Goal: Task Accomplishment & Management: Use online tool/utility

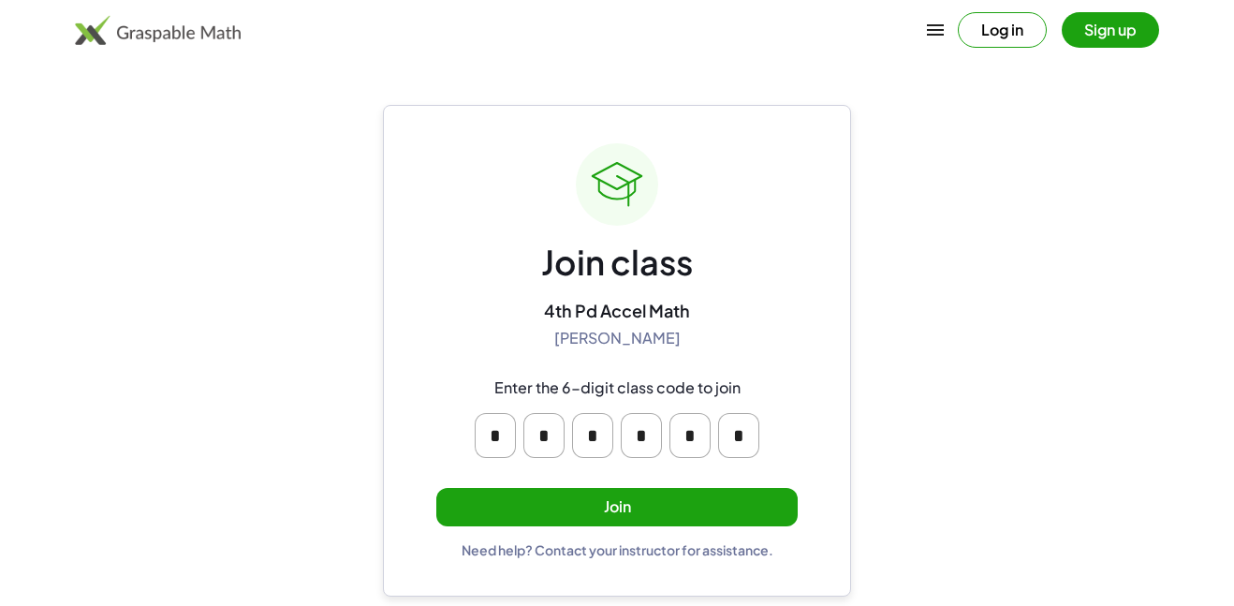
click at [521, 489] on button "Join" at bounding box center [616, 507] width 361 height 38
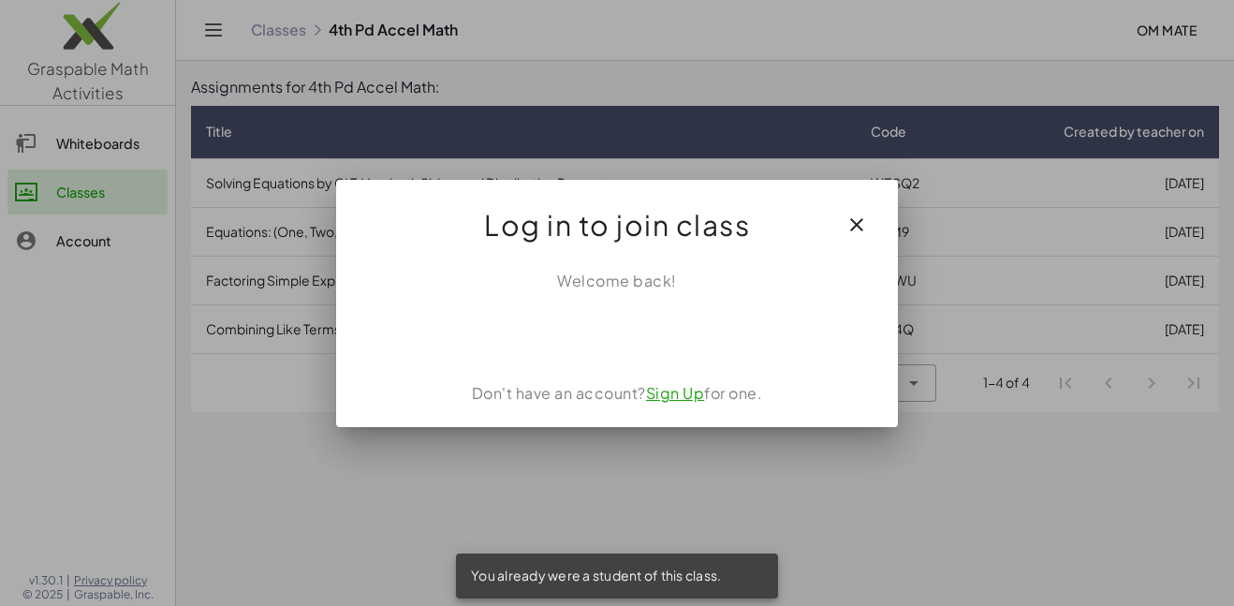
click at [858, 235] on button "button" at bounding box center [856, 224] width 45 height 45
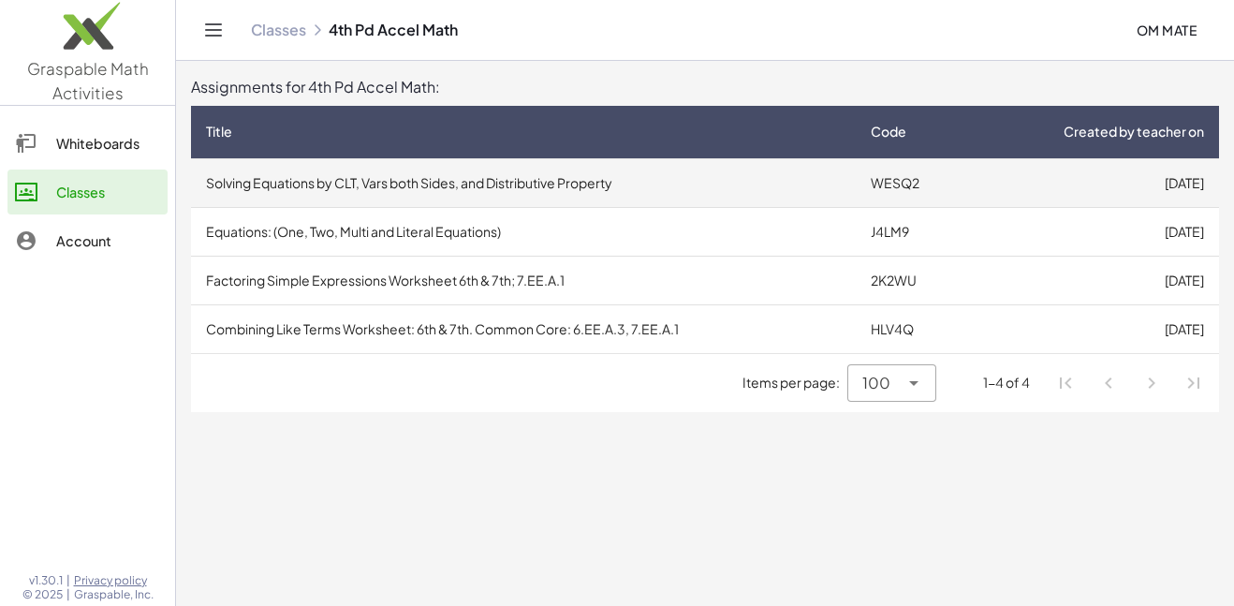
click at [885, 197] on td "WESQ2" at bounding box center [912, 182] width 112 height 49
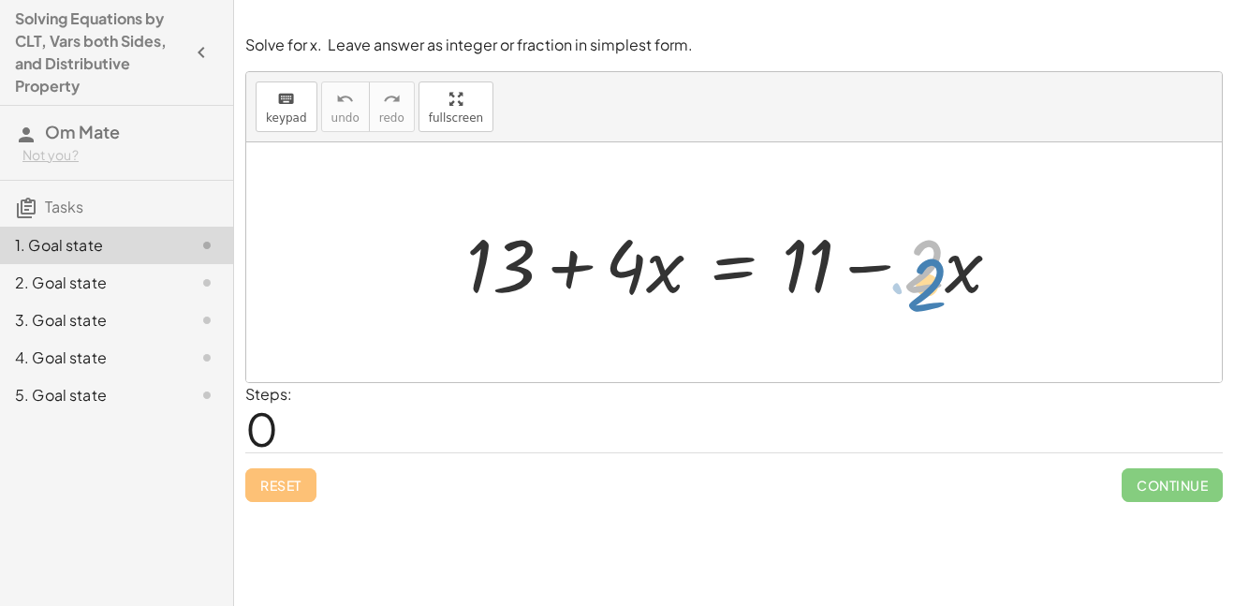
drag, startPoint x: 907, startPoint y: 283, endPoint x: 911, endPoint y: 293, distance: 11.0
click at [911, 293] on div at bounding box center [741, 262] width 568 height 96
drag, startPoint x: 977, startPoint y: 294, endPoint x: 987, endPoint y: 300, distance: 11.4
click at [987, 300] on div at bounding box center [741, 262] width 568 height 96
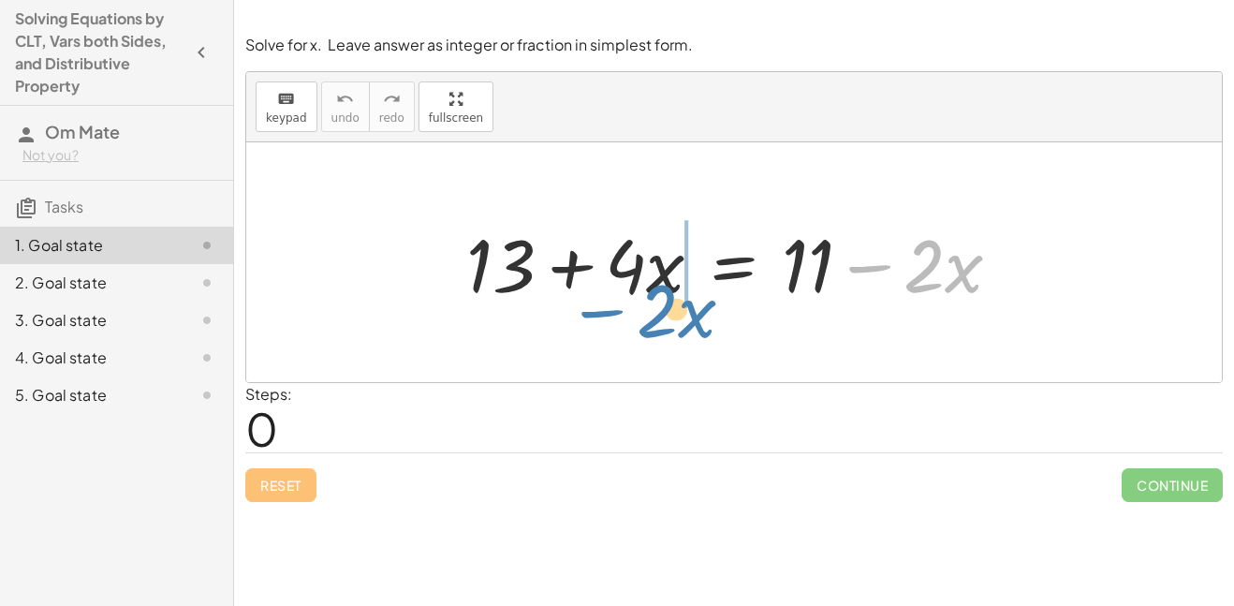
drag, startPoint x: 900, startPoint y: 267, endPoint x: 637, endPoint y: 310, distance: 266.5
click at [637, 310] on div "− · 2 · x + 13 + · 4 · x = + 11 − · 2 · x" at bounding box center [734, 263] width 592 height 106
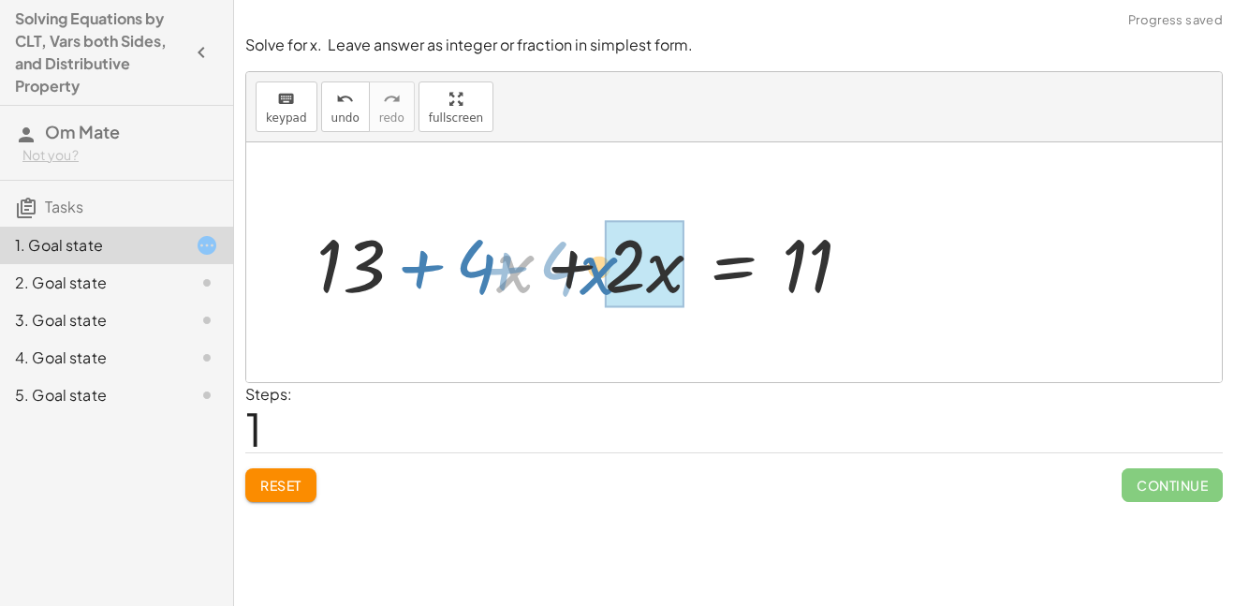
drag, startPoint x: 508, startPoint y: 284, endPoint x: 596, endPoint y: 286, distance: 88.0
click at [596, 286] on div at bounding box center [591, 262] width 568 height 96
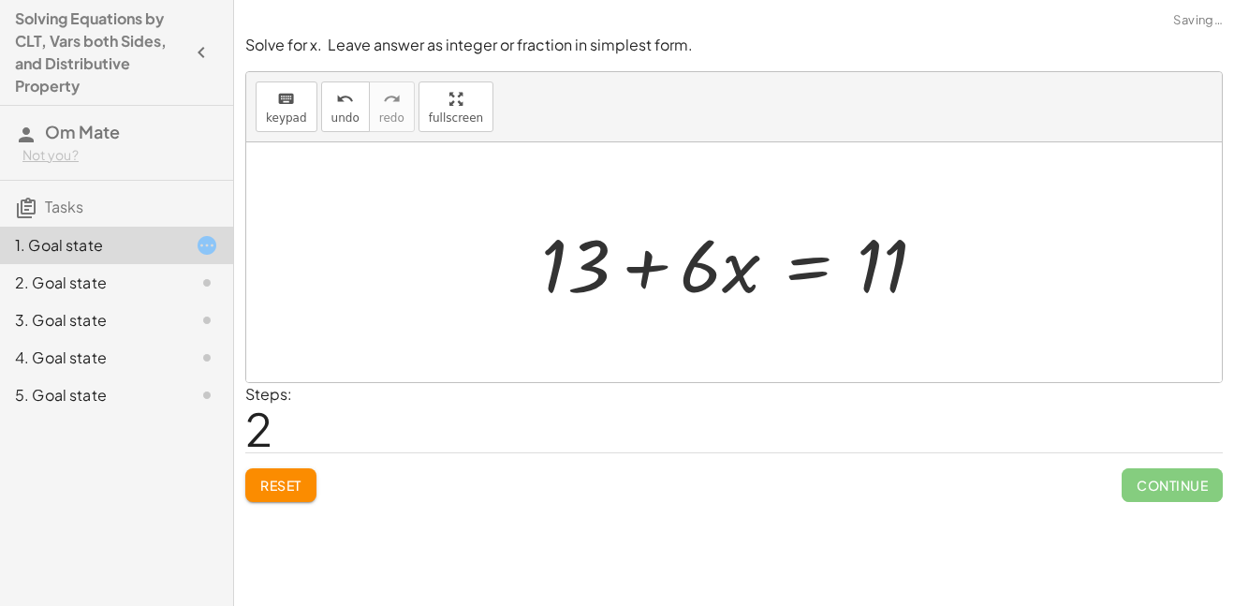
drag, startPoint x: 447, startPoint y: 270, endPoint x: 679, endPoint y: 356, distance: 246.7
click at [679, 356] on div at bounding box center [733, 262] width 975 height 240
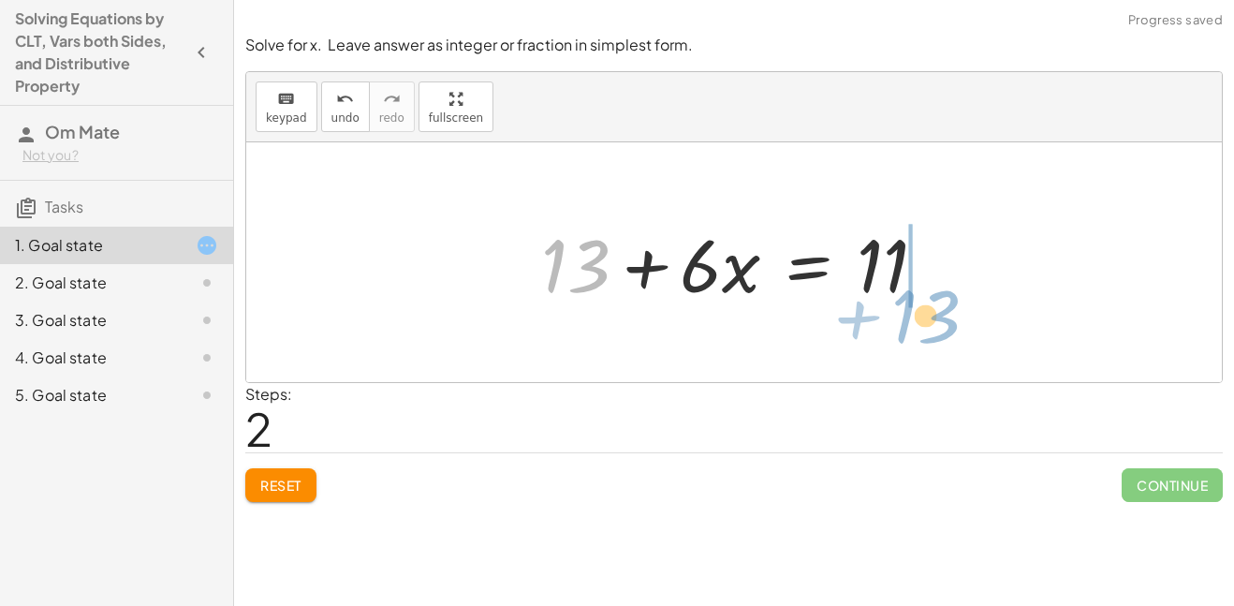
drag, startPoint x: 557, startPoint y: 293, endPoint x: 918, endPoint y: 335, distance: 363.8
click at [918, 335] on div "+ 13 + · 4 · x = + 11 − · 2 · x + 13 + · 4 · x + · 2 · x = 11 + 13 + 13 + · x =…" at bounding box center [733, 262] width 975 height 240
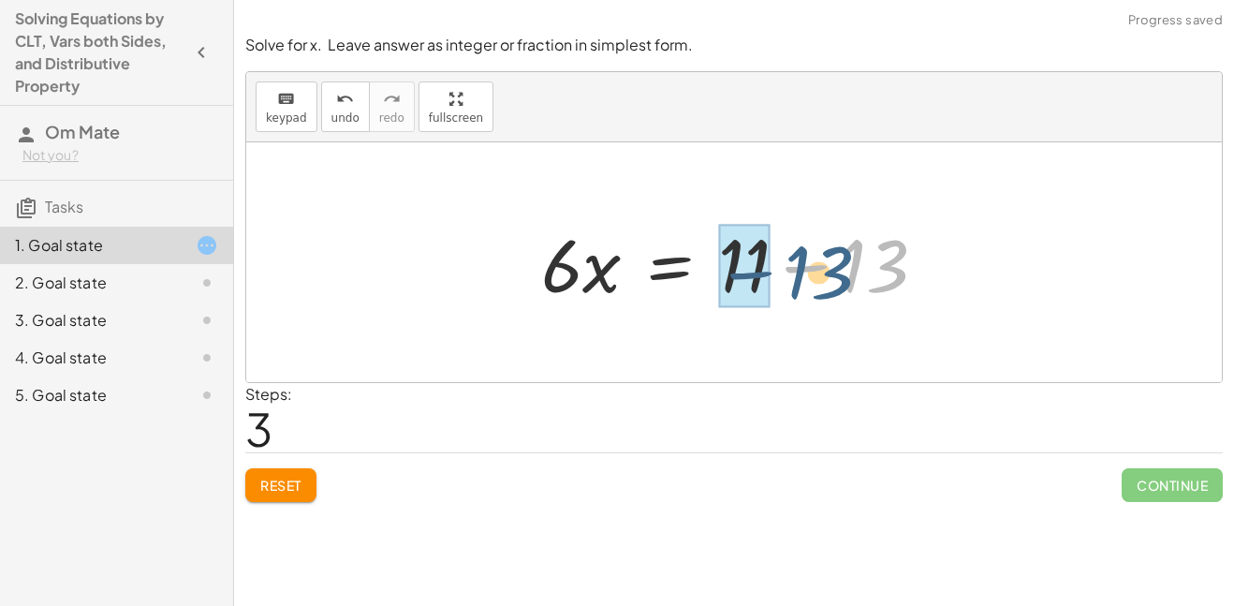
drag, startPoint x: 871, startPoint y: 253, endPoint x: 724, endPoint y: 253, distance: 146.0
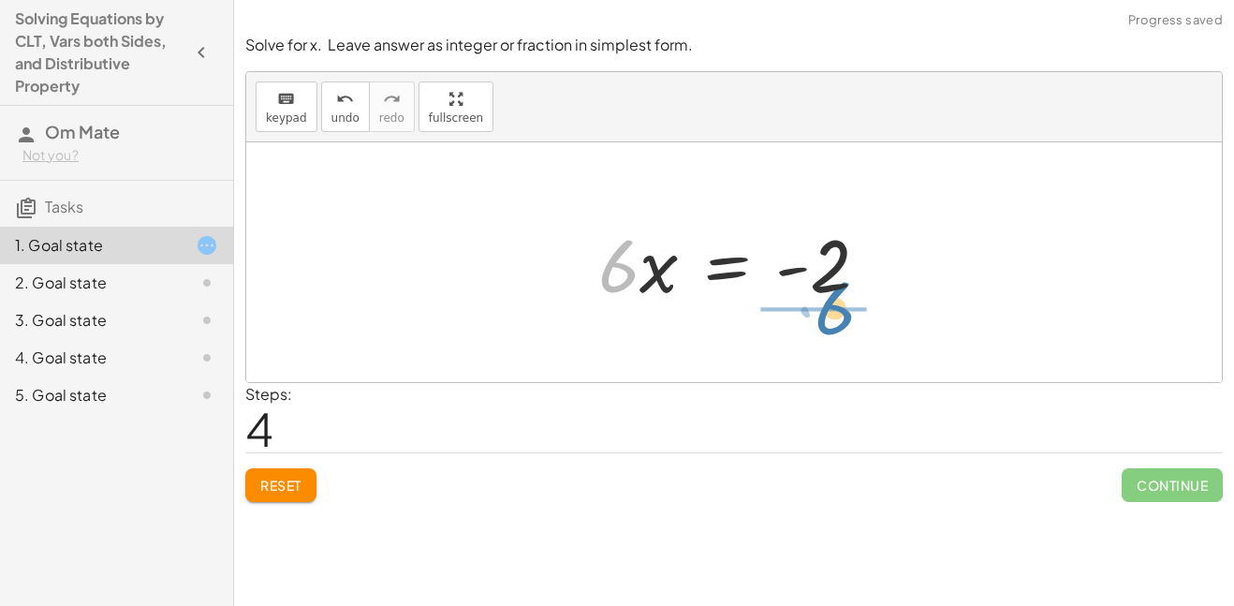
drag, startPoint x: 607, startPoint y: 285, endPoint x: 821, endPoint y: 328, distance: 218.5
click at [821, 328] on div "+ 13 + · 4 · x = + 11 − · 2 · x + 13 + · 4 · x + · 2 · x = 11 + 13 + · 6 · x = …" at bounding box center [733, 262] width 975 height 240
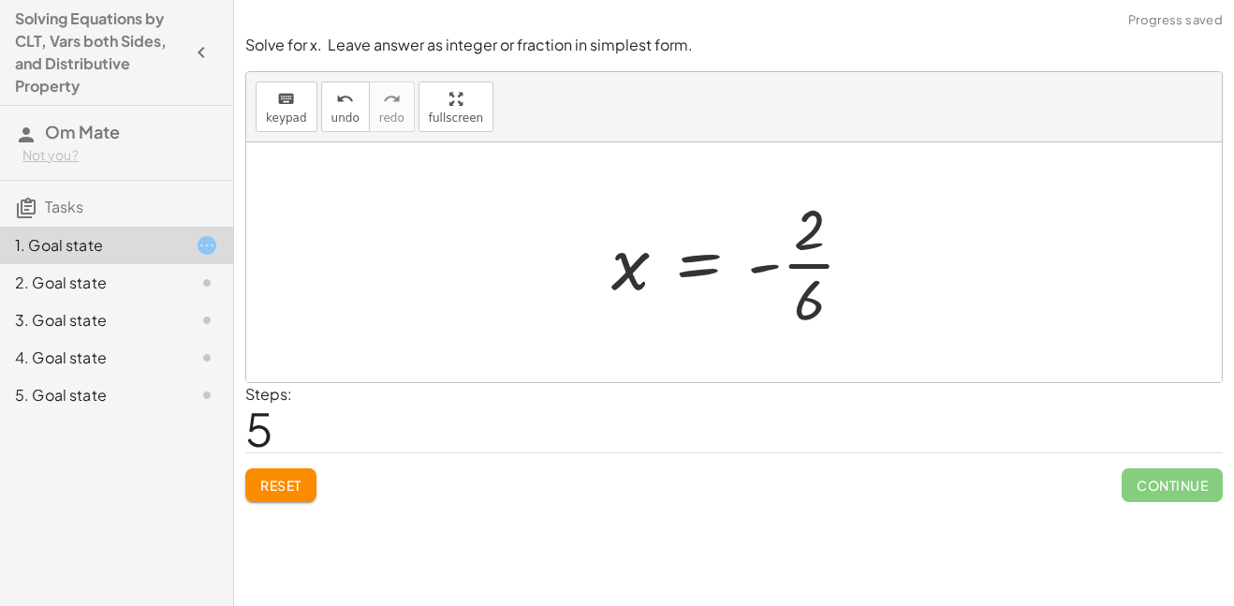
click at [760, 269] on div at bounding box center [740, 262] width 277 height 144
drag, startPoint x: 797, startPoint y: 240, endPoint x: 801, endPoint y: 291, distance: 51.6
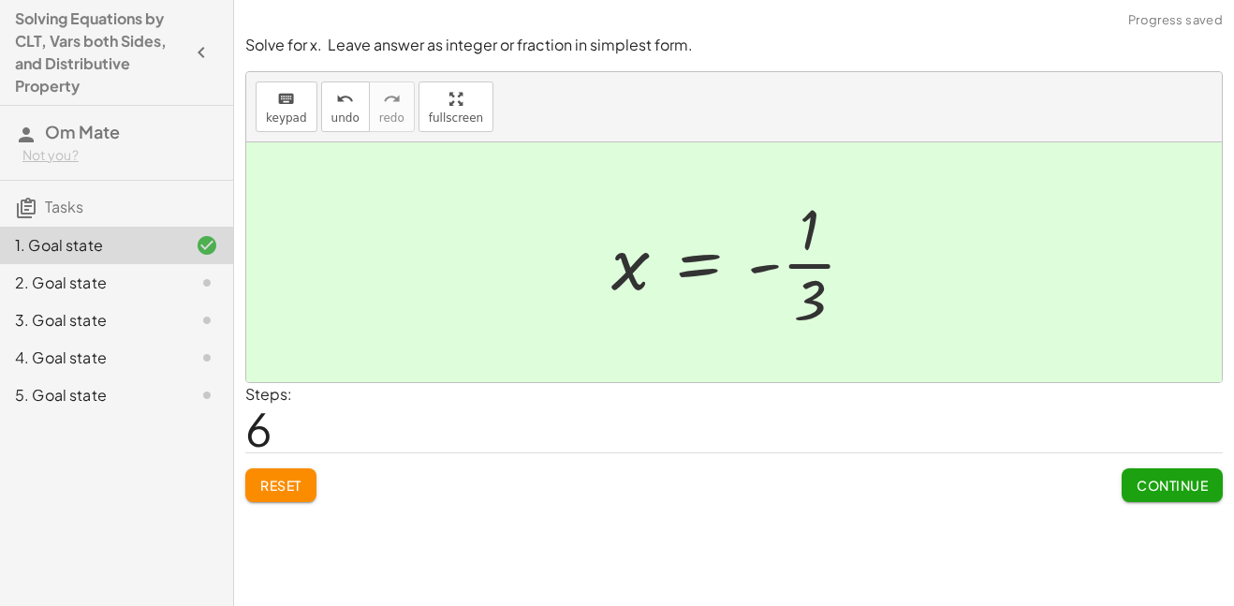
click at [1147, 491] on span "Continue" at bounding box center [1171, 484] width 71 height 17
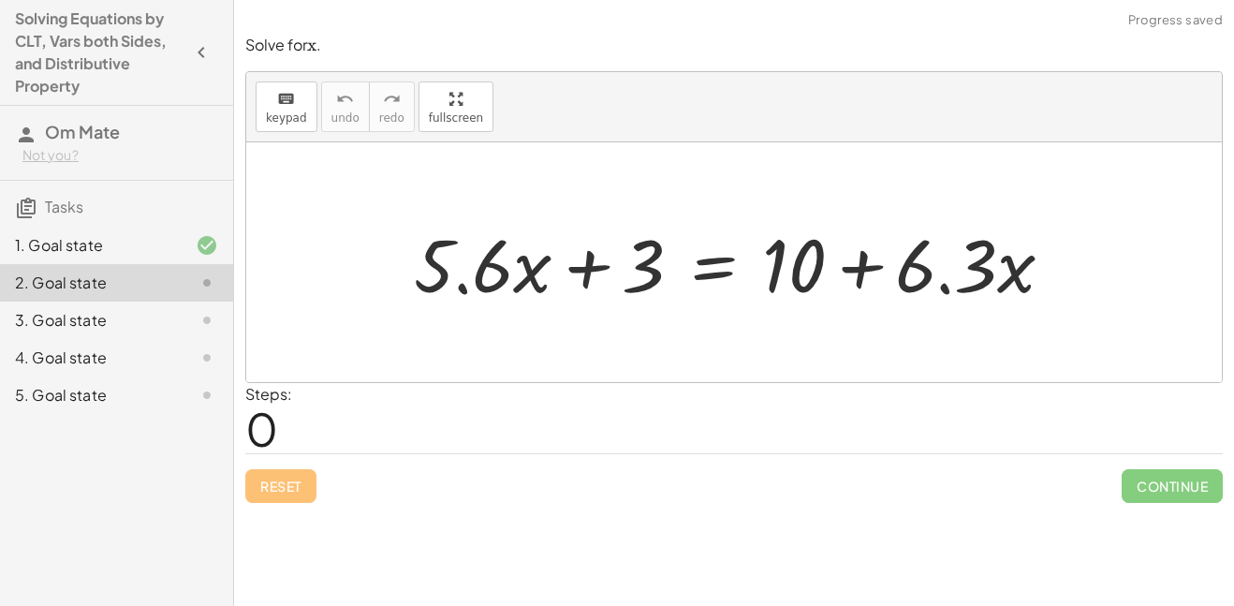
click at [885, 285] on div at bounding box center [740, 262] width 673 height 96
drag, startPoint x: 556, startPoint y: 276, endPoint x: 534, endPoint y: 286, distance: 24.7
click at [534, 286] on div at bounding box center [740, 262] width 673 height 96
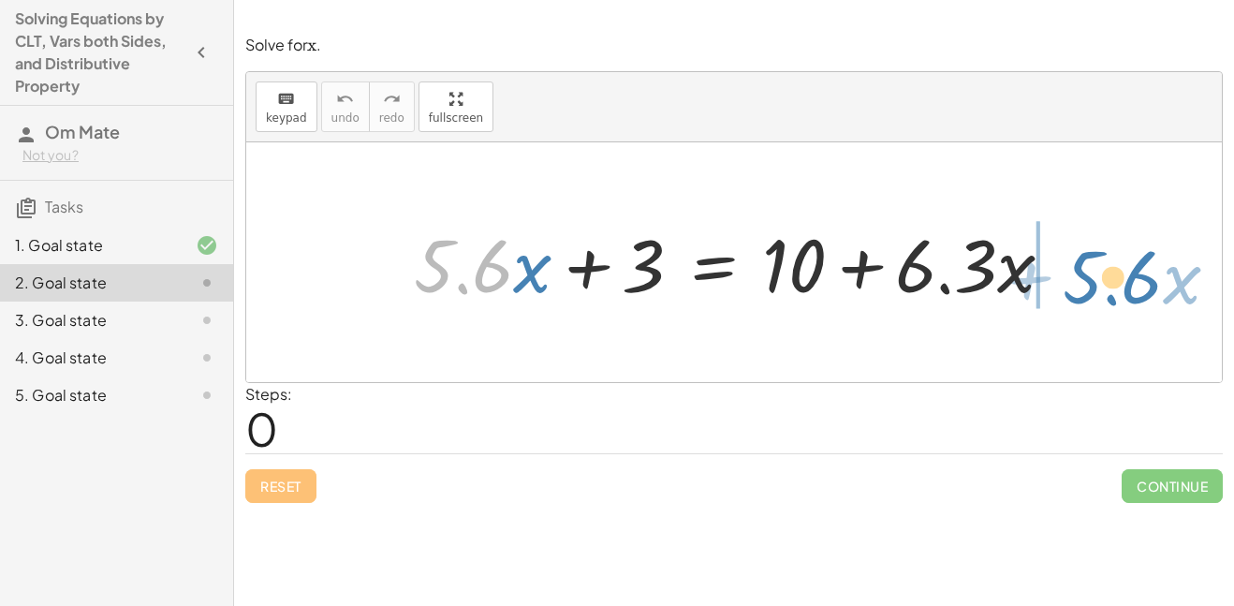
drag, startPoint x: 489, startPoint y: 287, endPoint x: 1137, endPoint y: 299, distance: 648.8
click at [1137, 299] on div "· 5.6 + · x + · 5.6 · x + 3 = + 10 + · 6.3 · x" at bounding box center [733, 262] width 975 height 240
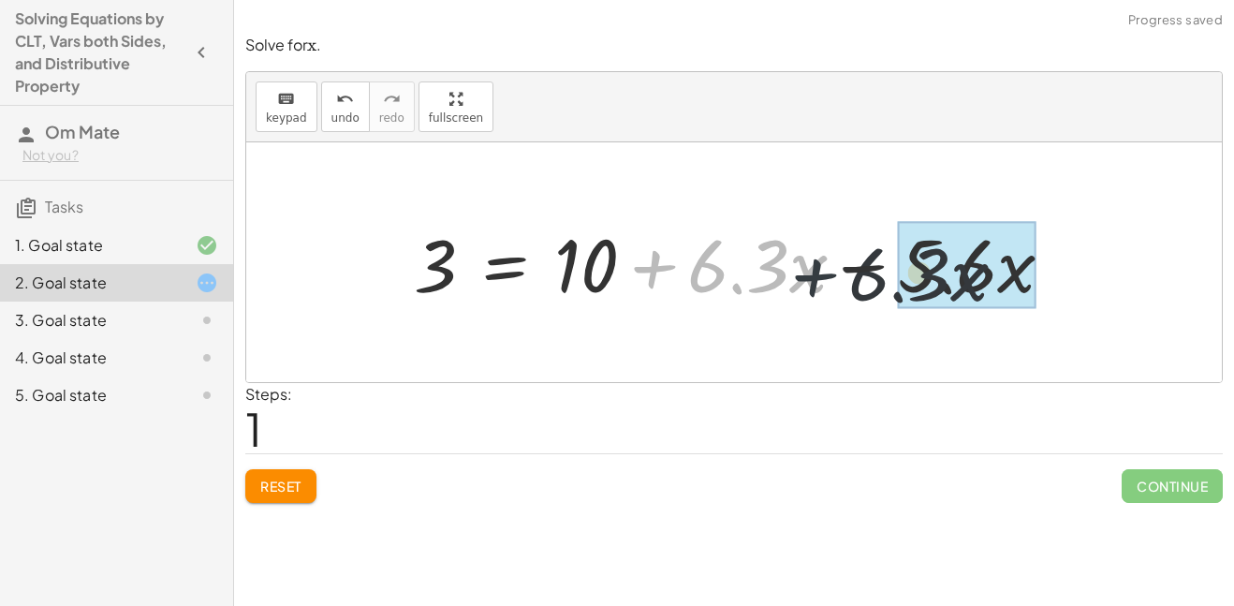
drag, startPoint x: 647, startPoint y: 283, endPoint x: 823, endPoint y: 289, distance: 176.1
click at [823, 289] on div at bounding box center [740, 262] width 673 height 96
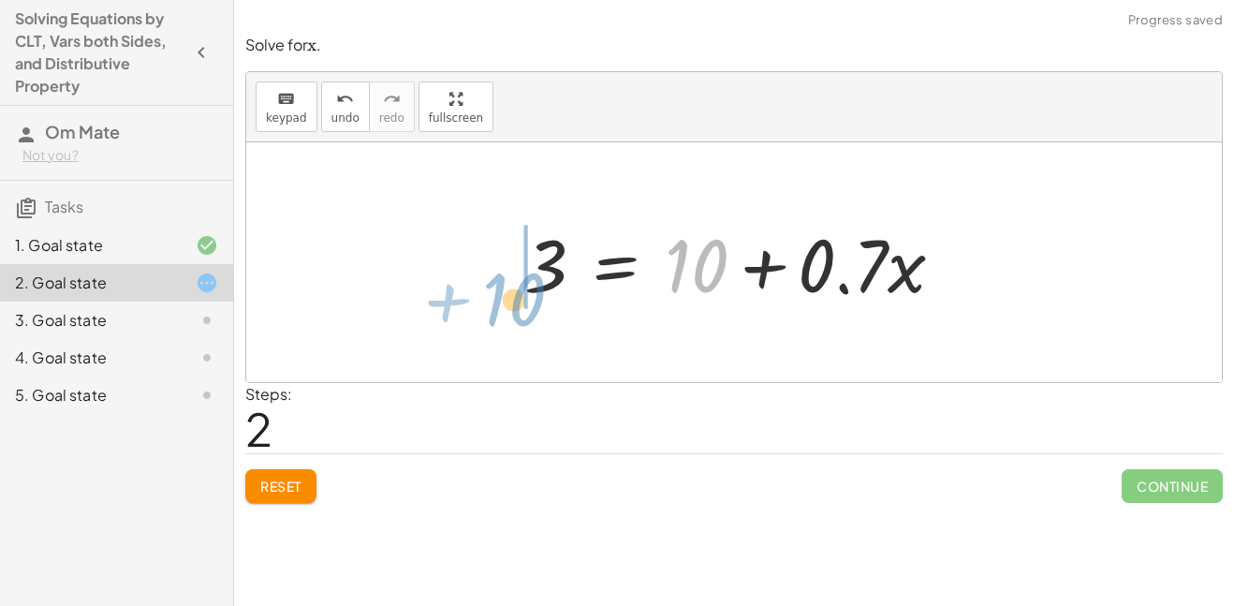
drag, startPoint x: 667, startPoint y: 283, endPoint x: 486, endPoint y: 314, distance: 184.2
click at [486, 314] on div "+ · 5.6 · x + 3 = + 10 + · 6.3 · x 3 = + 10 + · 6.3 · x − · 5.6 · x + 10 3 = + …" at bounding box center [733, 262] width 975 height 240
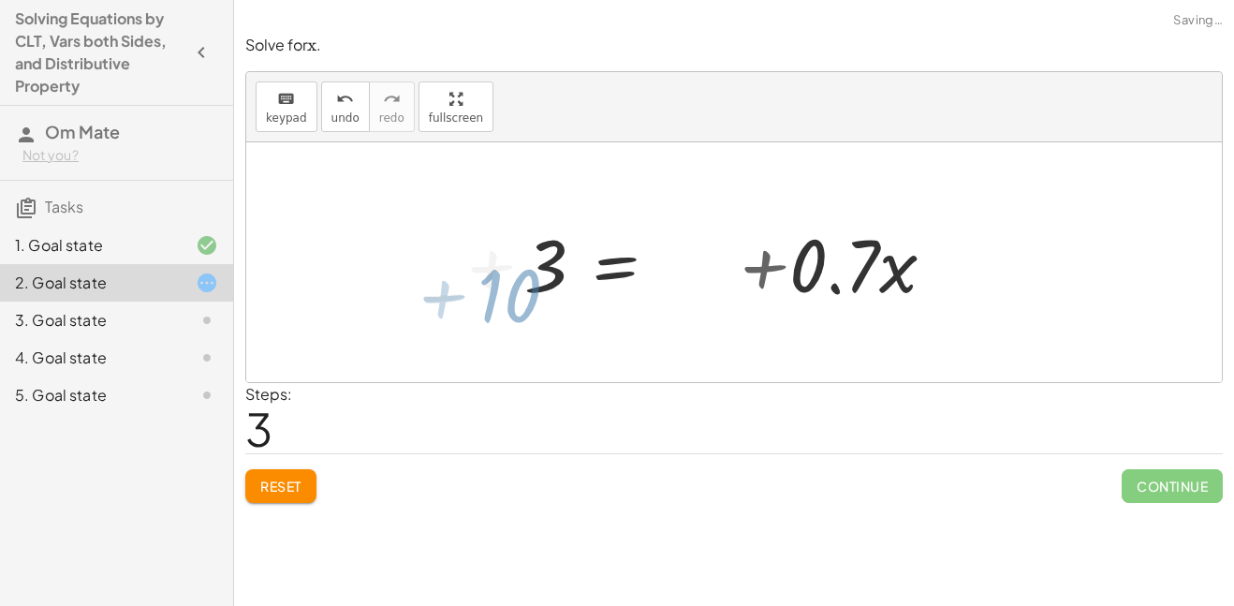
click at [486, 314] on div "+ · 5.6 · x + 3 = + 10 + · 6.3 · x 3 = + 10 + · 6.3 · x − · 5.6 · x + 10 3 = + …" at bounding box center [560, 263] width 534 height 106
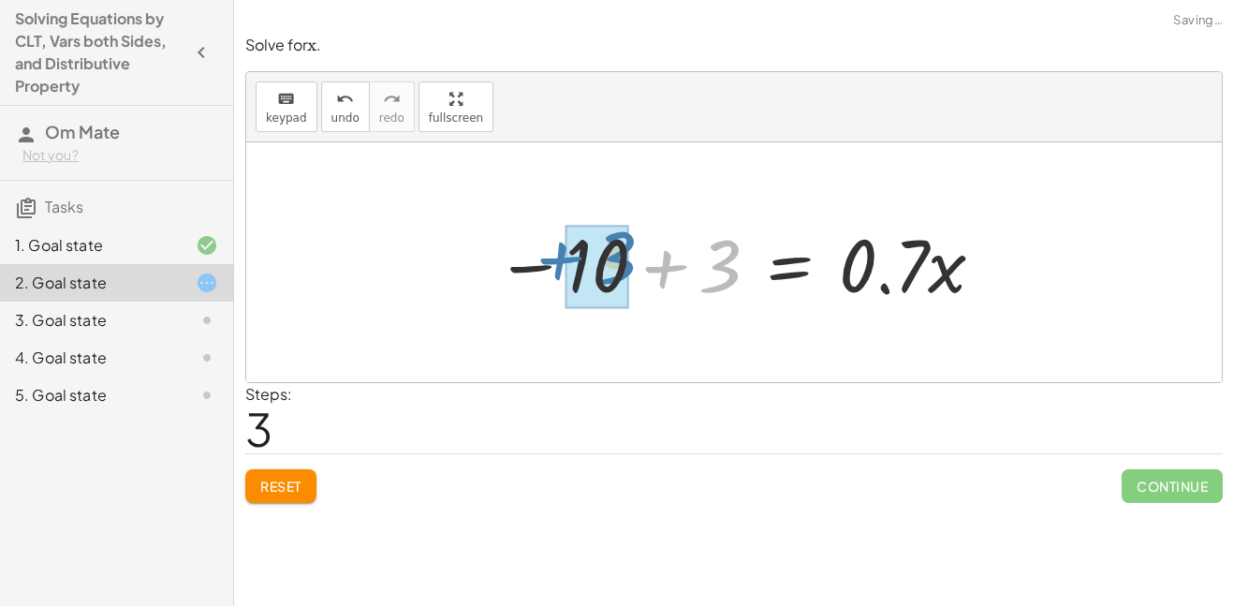
drag, startPoint x: 539, startPoint y: 276, endPoint x: 431, endPoint y: 267, distance: 109.0
click at [431, 267] on div "+ · 5.6 · x + 3 = + 10 + · 6.3 · x 3 = + 10 + · 6.3 · x − · 5.6 · x 3 = + 10 + …" at bounding box center [733, 262] width 975 height 240
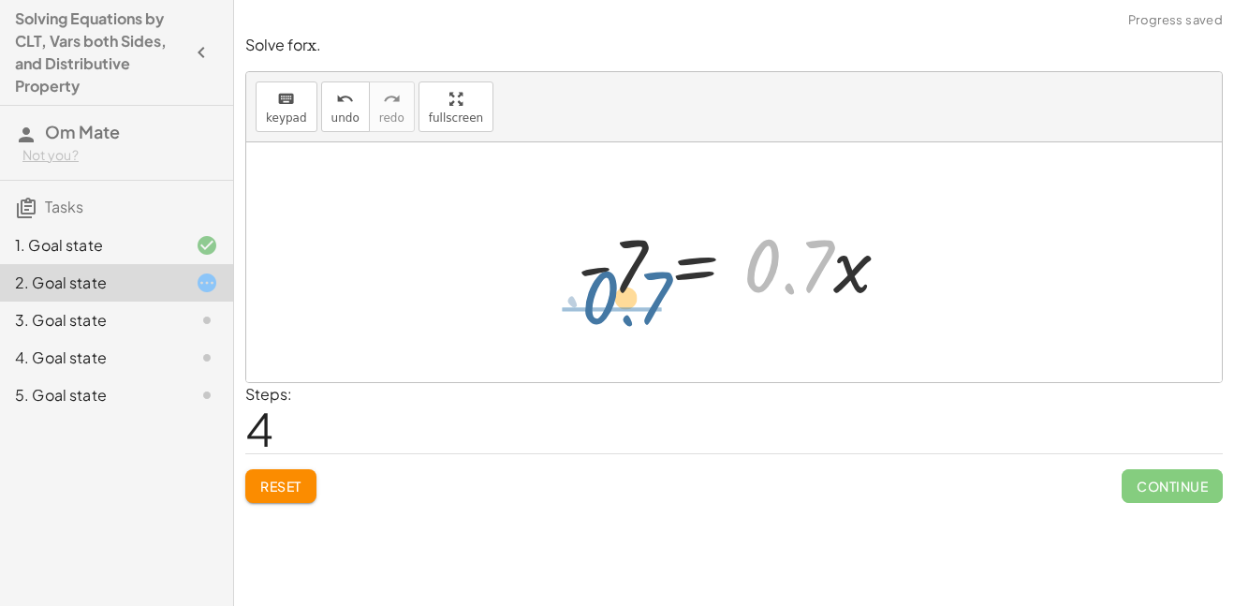
drag, startPoint x: 801, startPoint y: 285, endPoint x: 634, endPoint y: 318, distance: 170.7
click at [634, 318] on div "+ · 5.6 · x + 3 = + 10 + · 6.3 · x 3 = + 10 + · 6.3 · x − · 5.6 · x 3 = + 10 + …" at bounding box center [733, 262] width 975 height 240
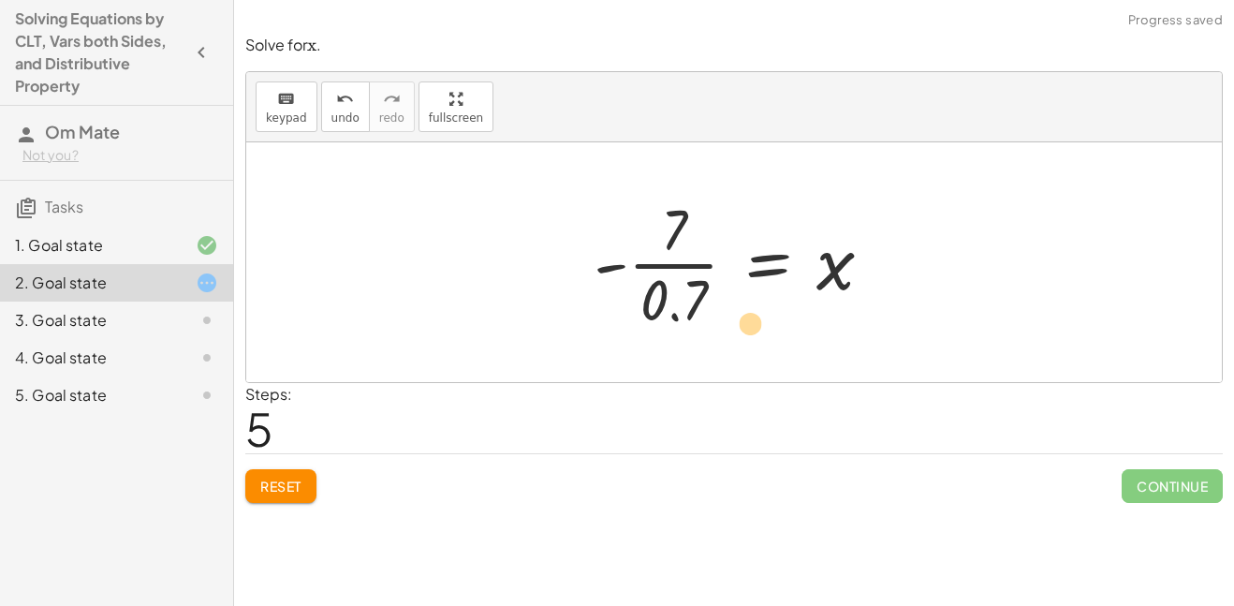
drag, startPoint x: 591, startPoint y: 216, endPoint x: 668, endPoint y: 311, distance: 122.4
click at [668, 311] on div at bounding box center [741, 262] width 314 height 144
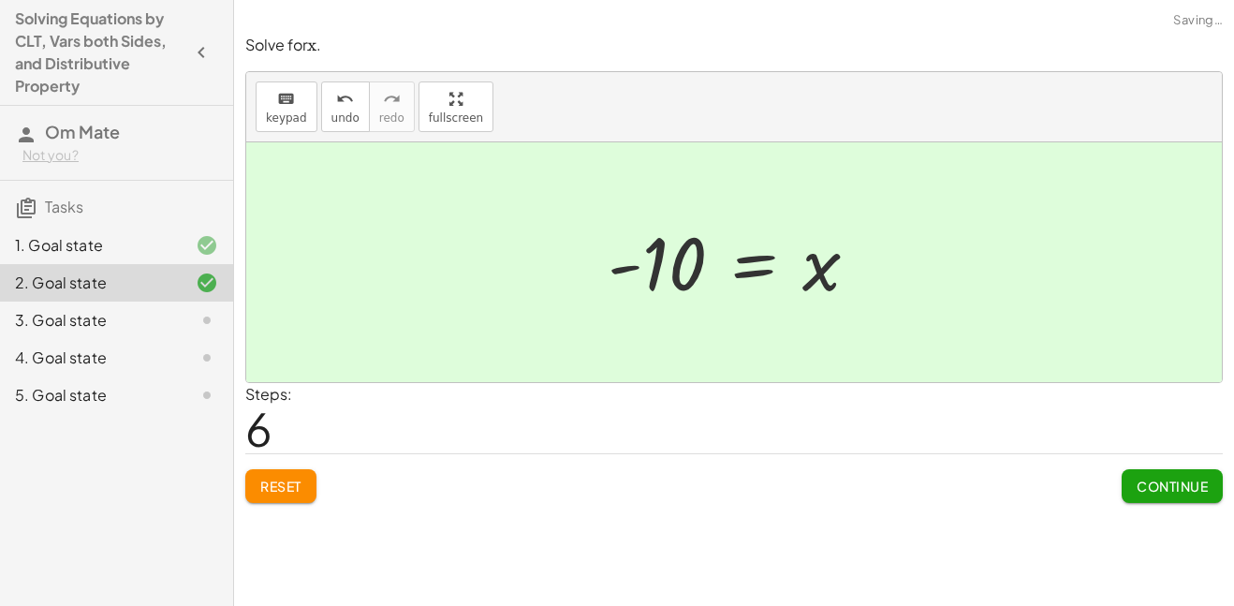
click at [1138, 496] on button "Continue" at bounding box center [1171, 486] width 101 height 34
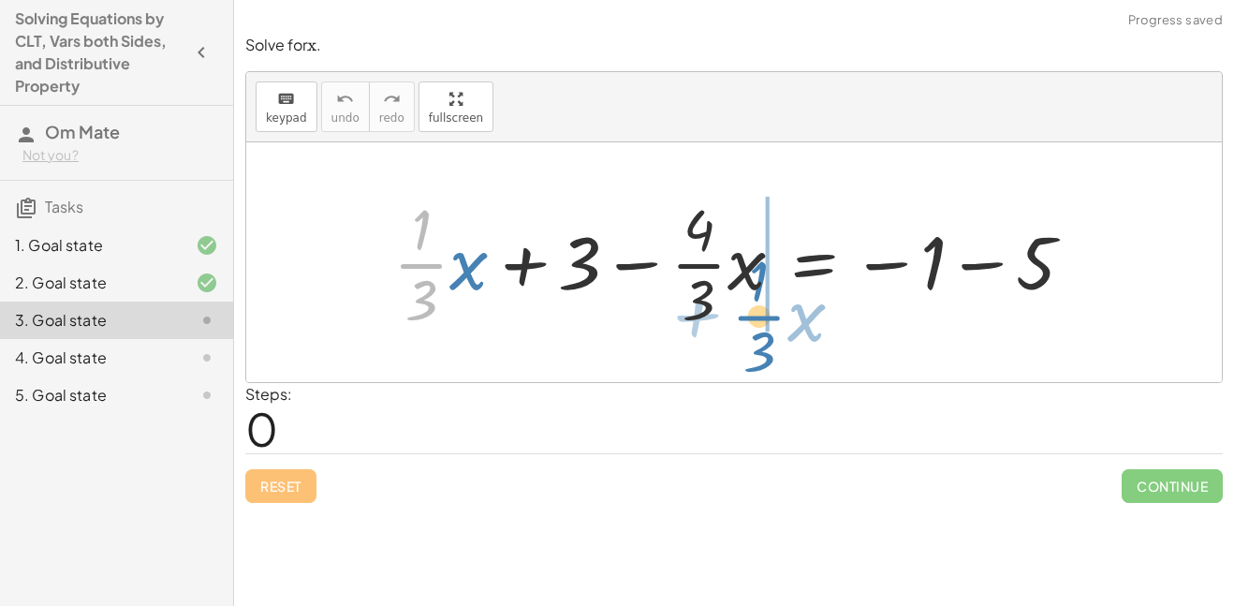
drag, startPoint x: 396, startPoint y: 267, endPoint x: 734, endPoint y: 314, distance: 341.1
click at [734, 314] on div at bounding box center [741, 262] width 714 height 144
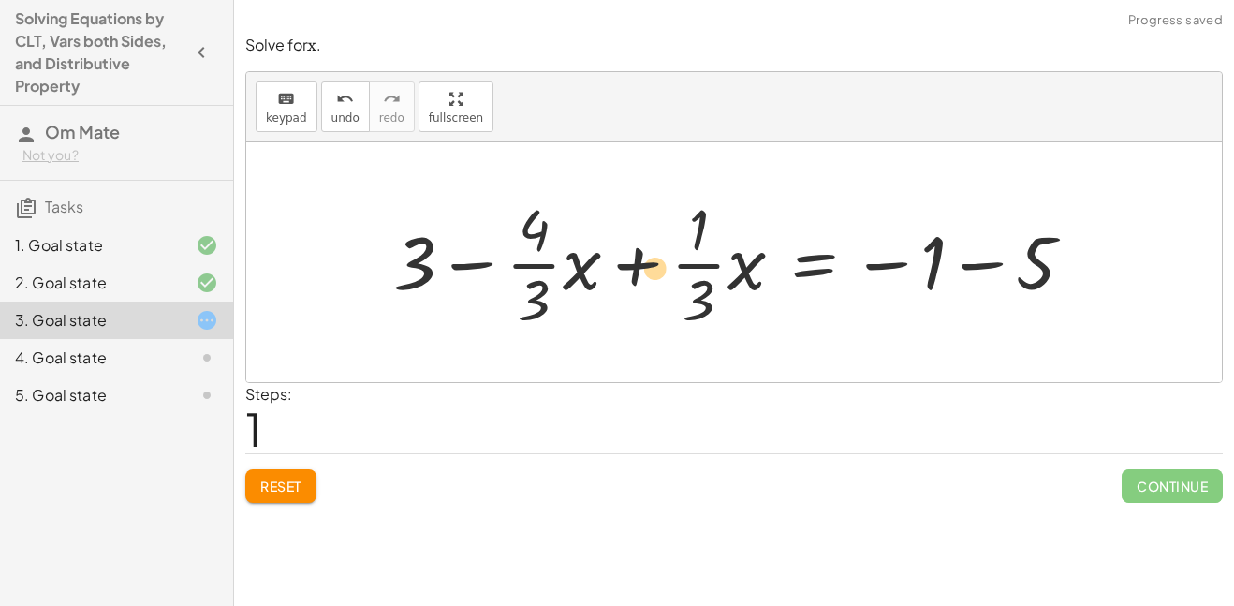
drag, startPoint x: 559, startPoint y: 274, endPoint x: 690, endPoint y: 279, distance: 131.1
click at [690, 279] on div at bounding box center [741, 262] width 714 height 144
drag, startPoint x: 551, startPoint y: 268, endPoint x: 727, endPoint y: 275, distance: 176.1
click at [727, 275] on div at bounding box center [741, 262] width 714 height 144
drag, startPoint x: 575, startPoint y: 273, endPoint x: 741, endPoint y: 292, distance: 167.7
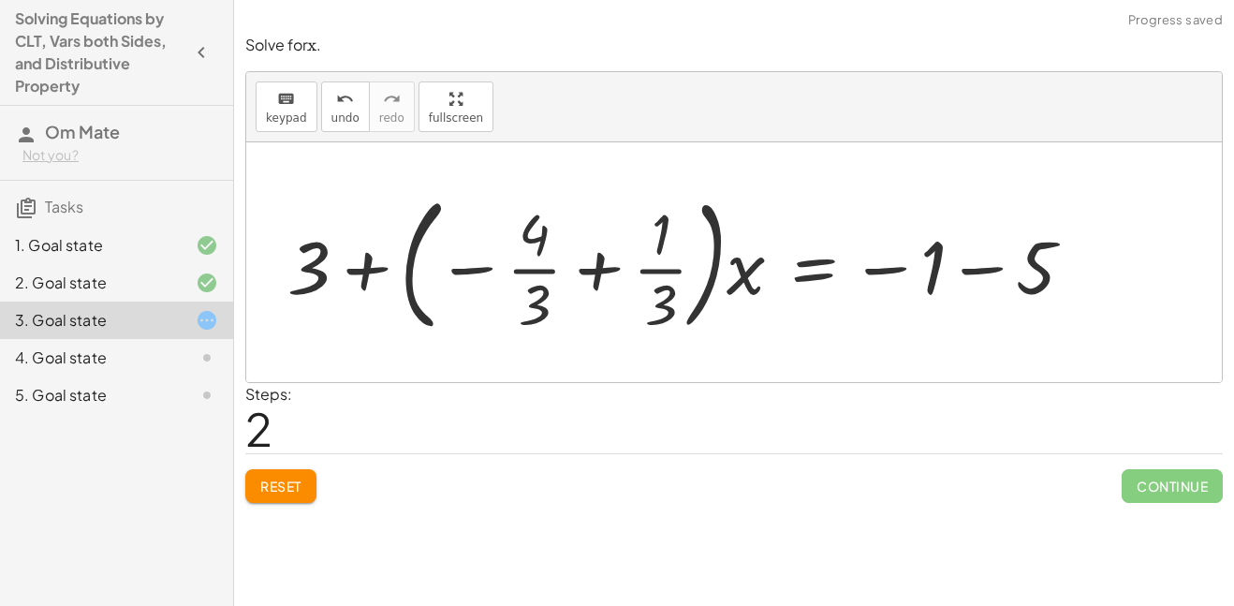
click at [260, 474] on button "Reset" at bounding box center [280, 486] width 71 height 34
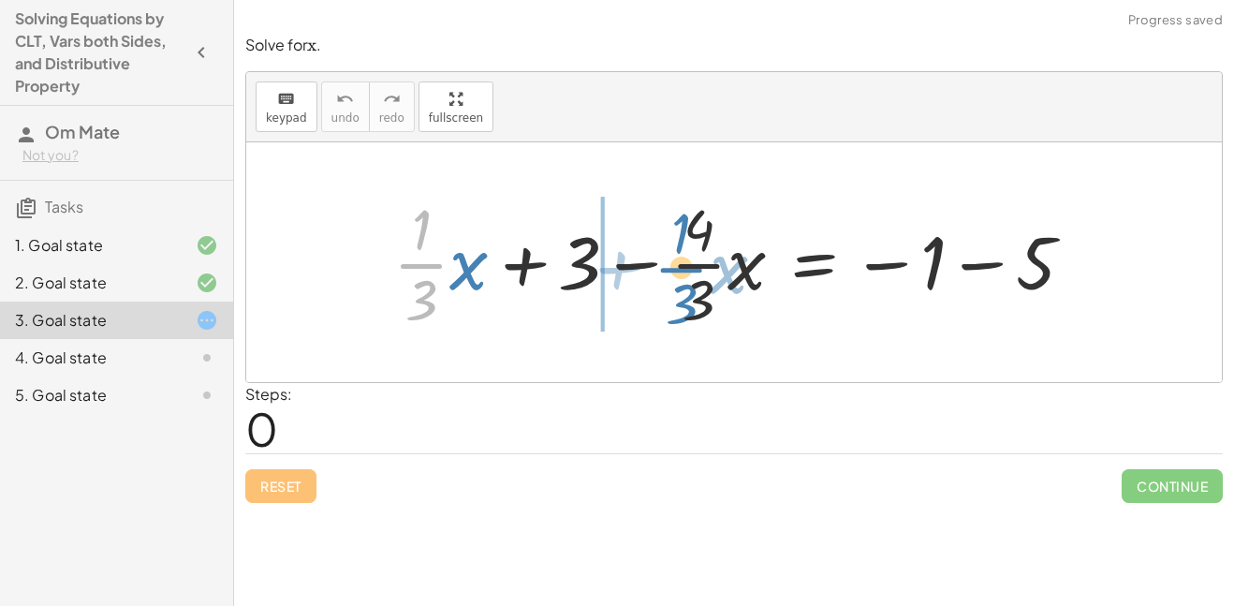
drag, startPoint x: 394, startPoint y: 272, endPoint x: 654, endPoint y: 275, distance: 260.2
click at [654, 275] on div at bounding box center [741, 262] width 714 height 144
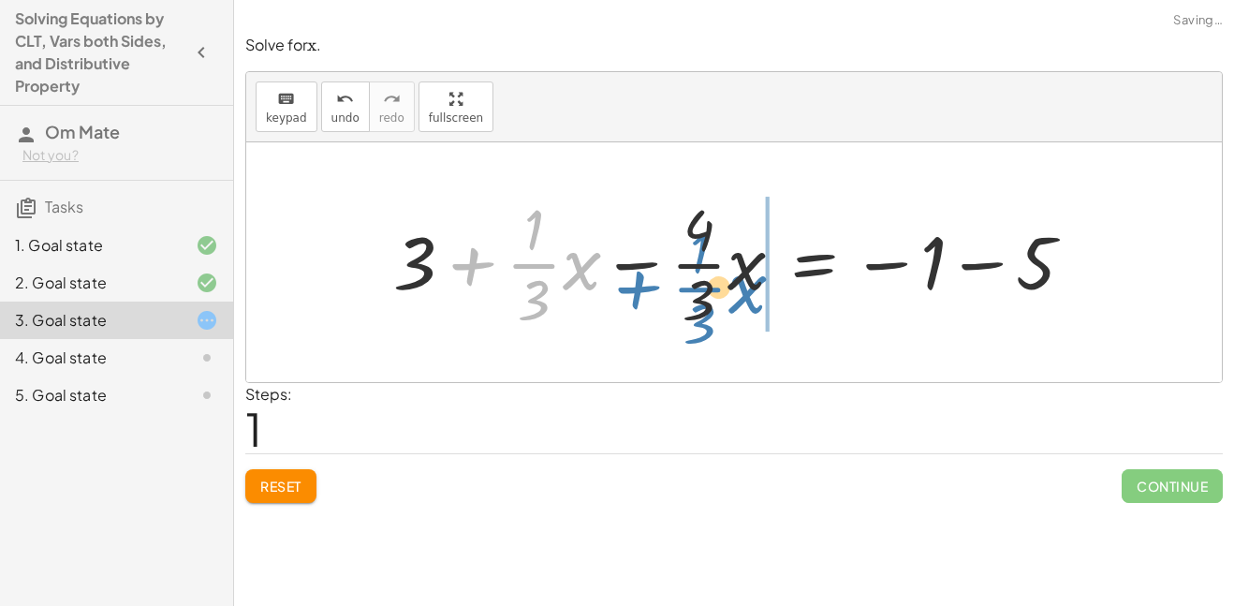
drag, startPoint x: 466, startPoint y: 263, endPoint x: 632, endPoint y: 285, distance: 167.1
click at [632, 285] on div at bounding box center [741, 262] width 714 height 144
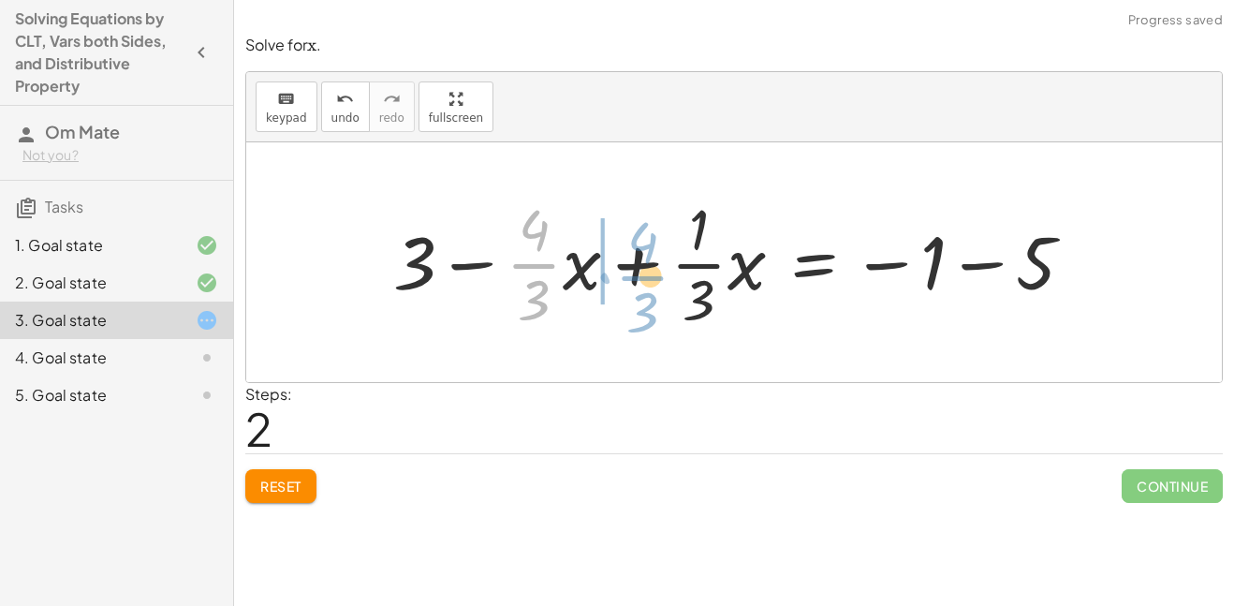
drag, startPoint x: 531, startPoint y: 264, endPoint x: 637, endPoint y: 276, distance: 106.5
click at [637, 276] on div at bounding box center [741, 262] width 714 height 144
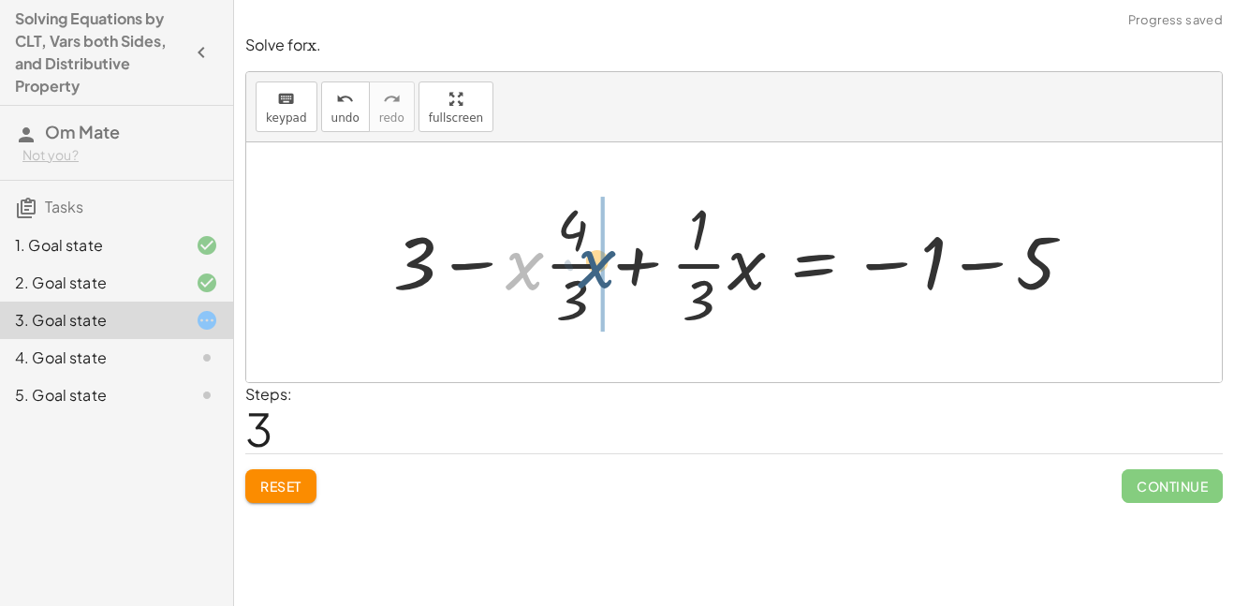
drag, startPoint x: 520, startPoint y: 278, endPoint x: 594, endPoint y: 276, distance: 74.0
click at [594, 276] on div at bounding box center [741, 262] width 714 height 144
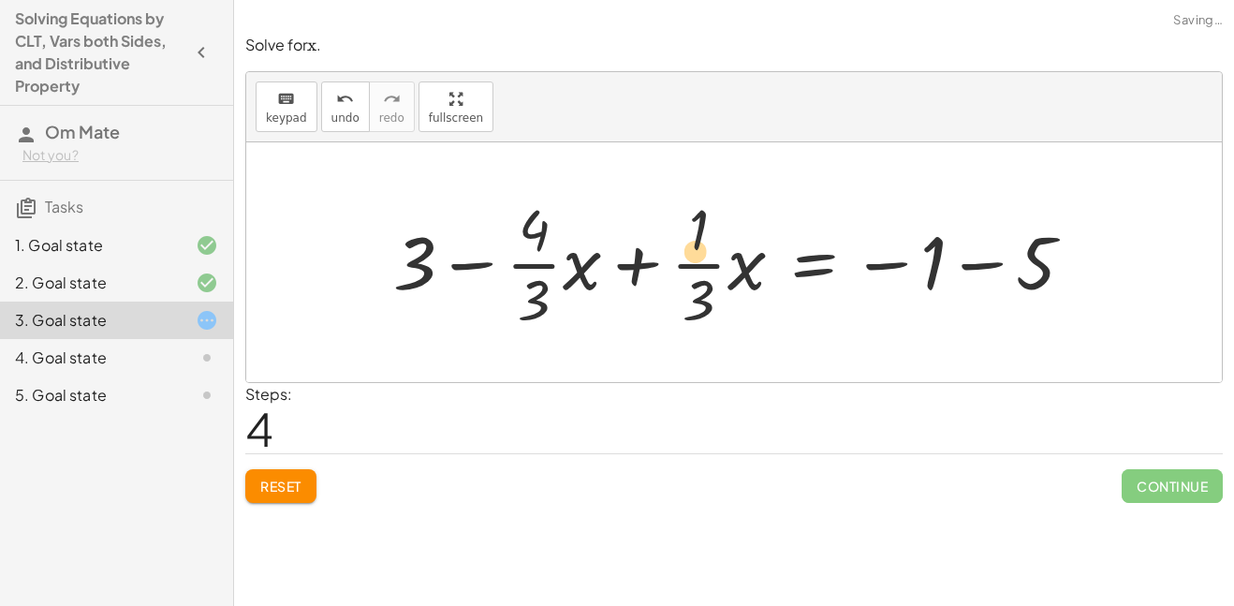
drag, startPoint x: 503, startPoint y: 270, endPoint x: 650, endPoint y: 258, distance: 147.4
click at [650, 258] on div at bounding box center [741, 262] width 714 height 144
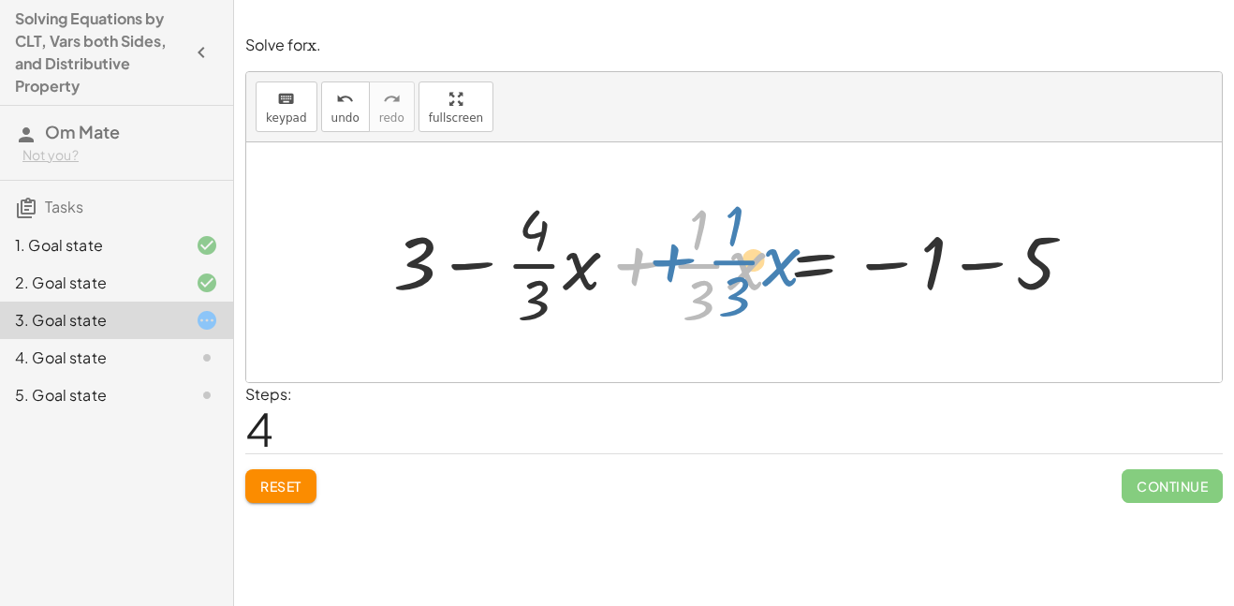
drag, startPoint x: 668, startPoint y: 269, endPoint x: 699, endPoint y: 265, distance: 31.1
click at [699, 265] on div at bounding box center [741, 262] width 714 height 144
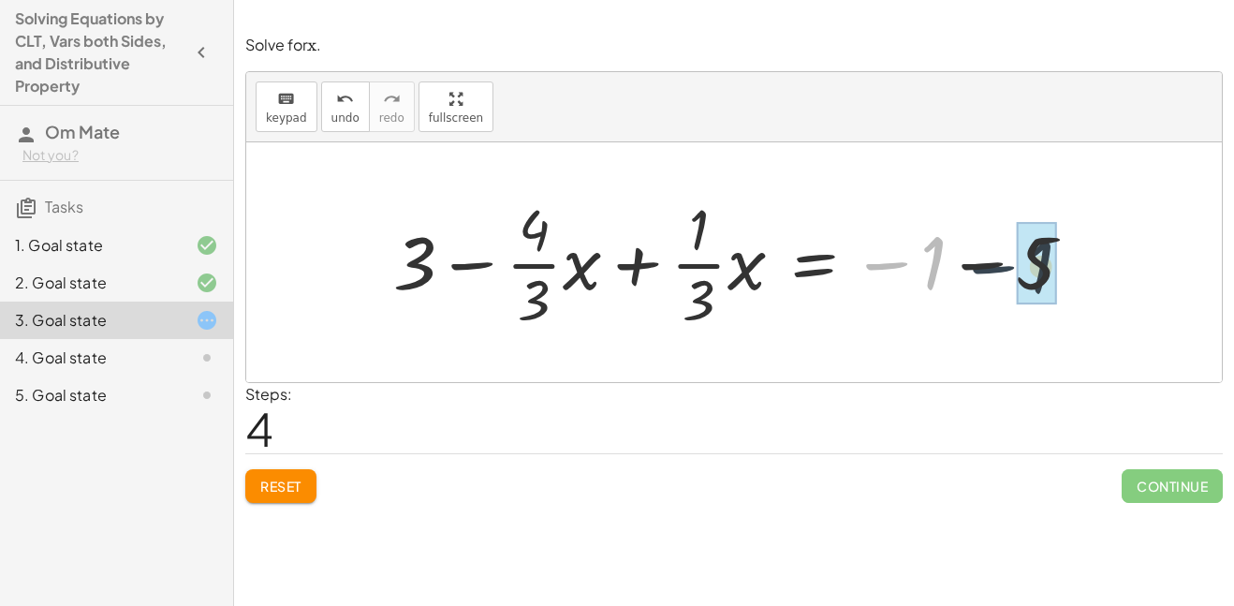
drag, startPoint x: 906, startPoint y: 279, endPoint x: 1015, endPoint y: 280, distance: 108.6
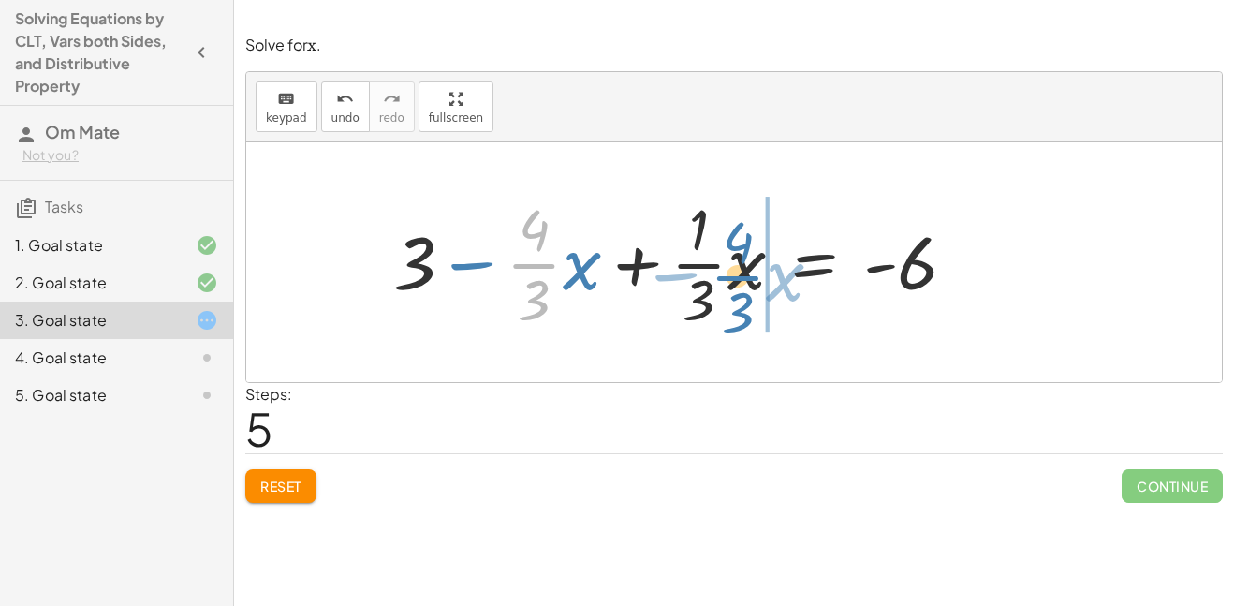
drag, startPoint x: 516, startPoint y: 278, endPoint x: 721, endPoint y: 290, distance: 205.4
click at [721, 290] on div at bounding box center [682, 262] width 597 height 144
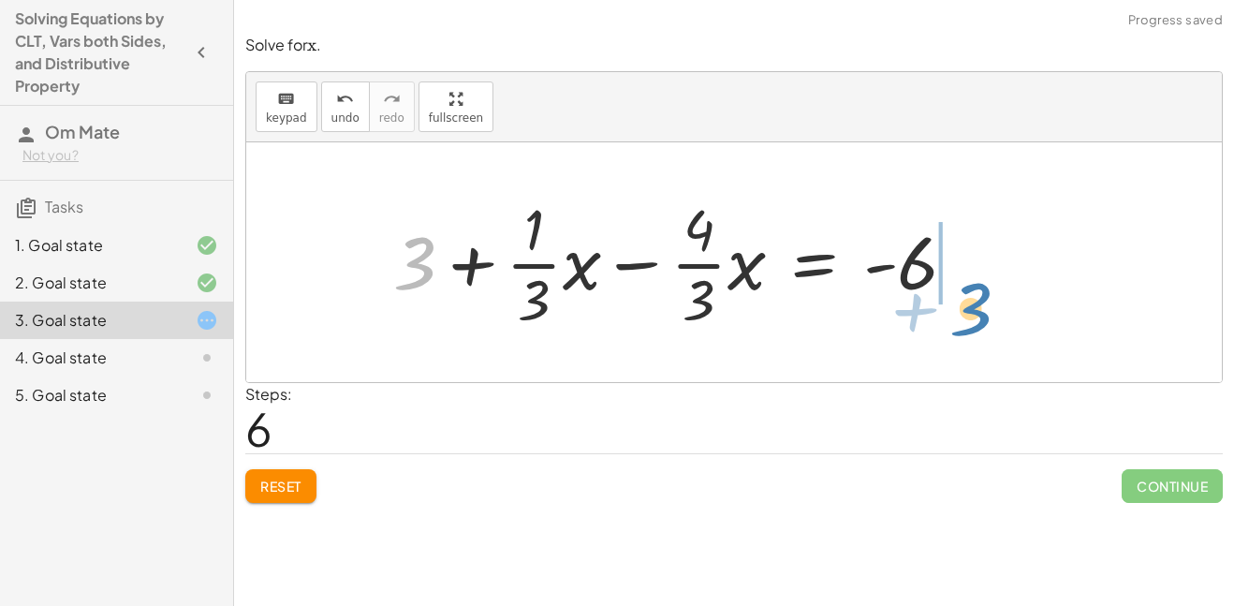
drag, startPoint x: 403, startPoint y: 280, endPoint x: 958, endPoint y: 325, distance: 556.9
click at [958, 325] on div at bounding box center [682, 262] width 597 height 144
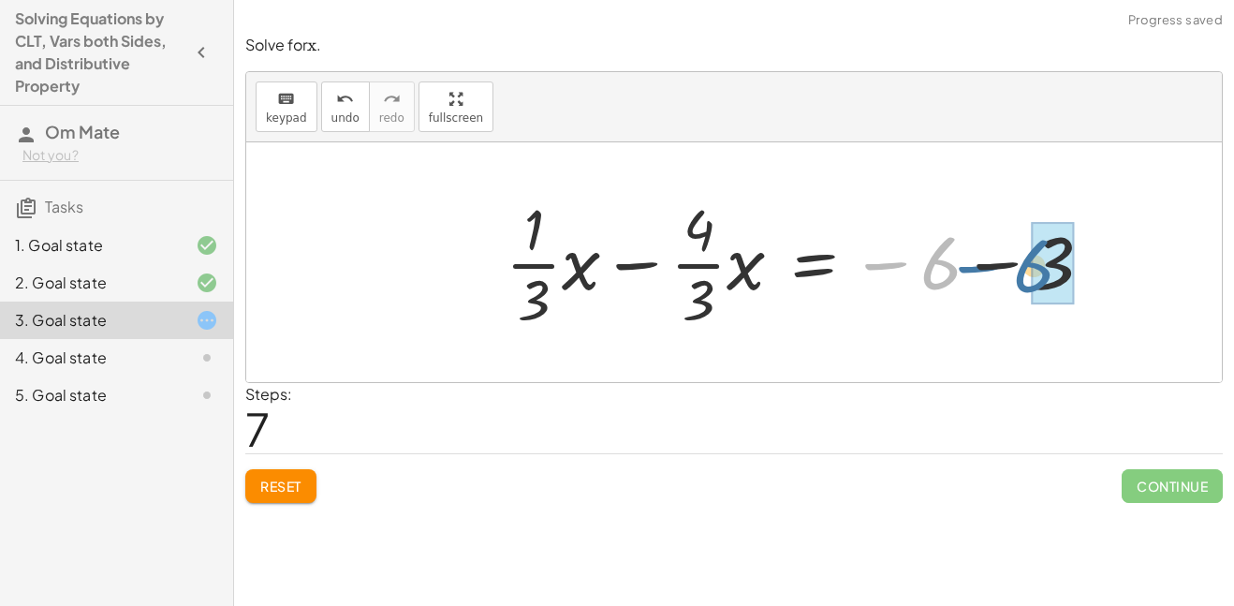
drag, startPoint x: 944, startPoint y: 296, endPoint x: 1070, endPoint y: 310, distance: 127.1
click at [1070, 310] on div at bounding box center [806, 262] width 620 height 144
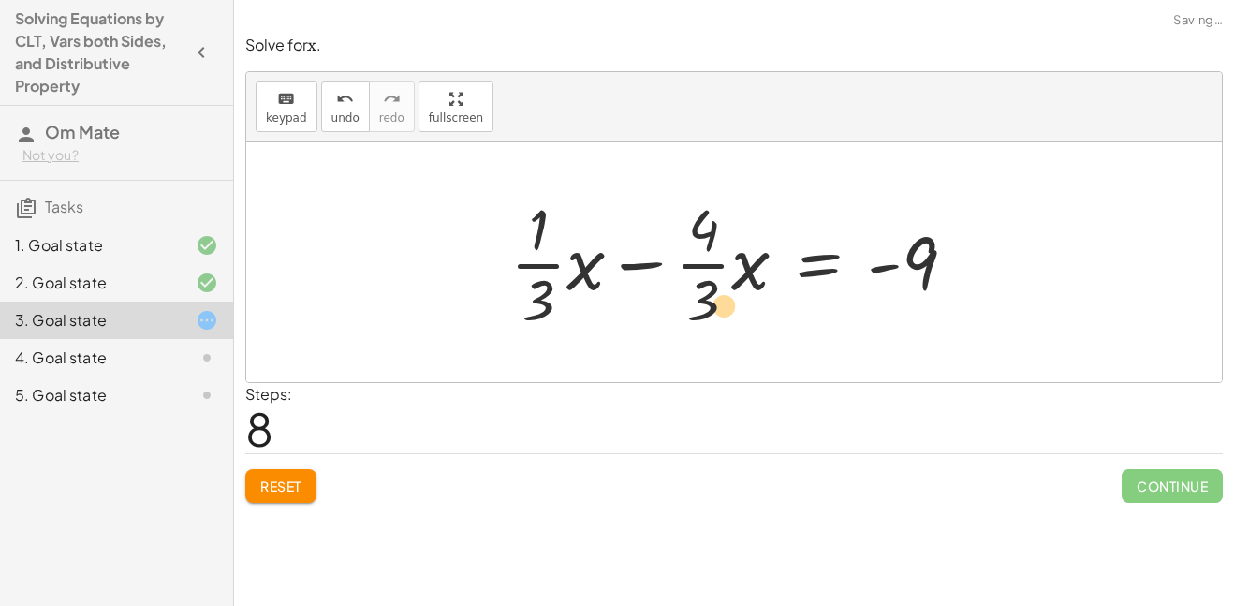
click at [673, 298] on div at bounding box center [740, 262] width 479 height 144
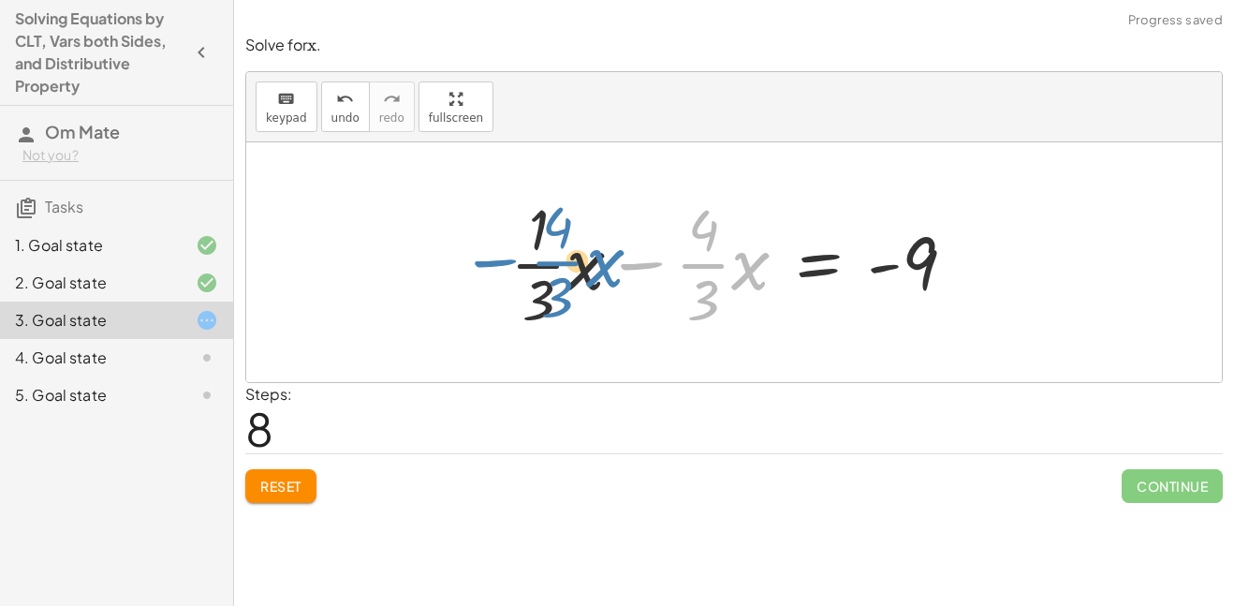
drag, startPoint x: 672, startPoint y: 266, endPoint x: 526, endPoint y: 263, distance: 146.0
click at [526, 263] on div at bounding box center [740, 262] width 479 height 144
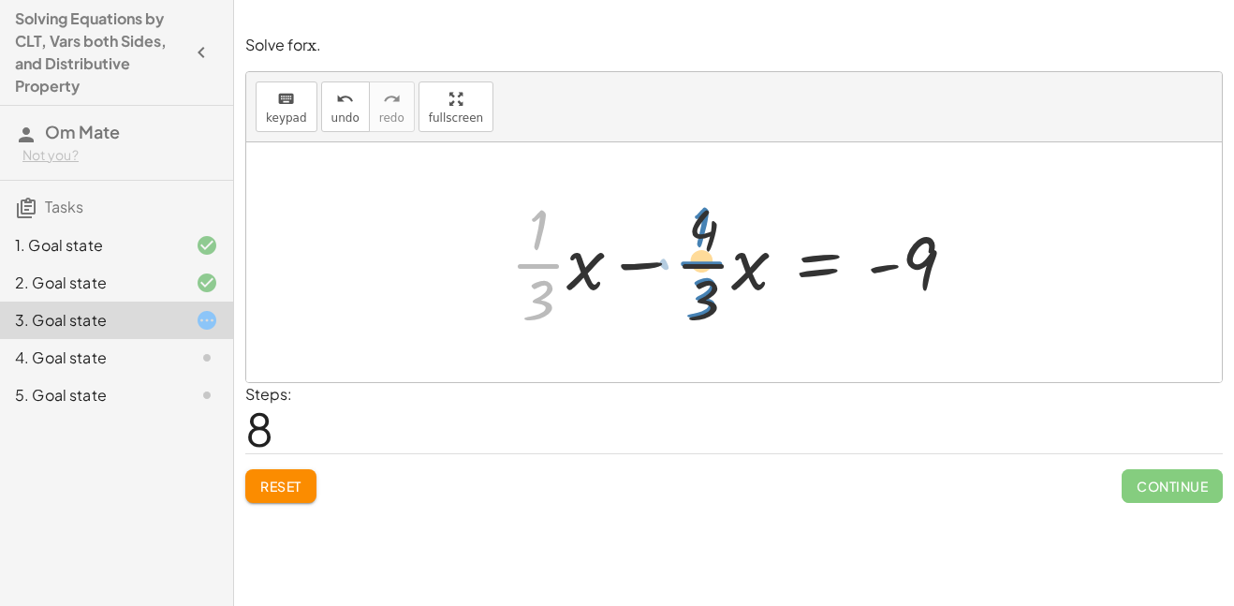
drag, startPoint x: 519, startPoint y: 259, endPoint x: 694, endPoint y: 258, distance: 175.0
click at [694, 258] on div at bounding box center [740, 262] width 479 height 144
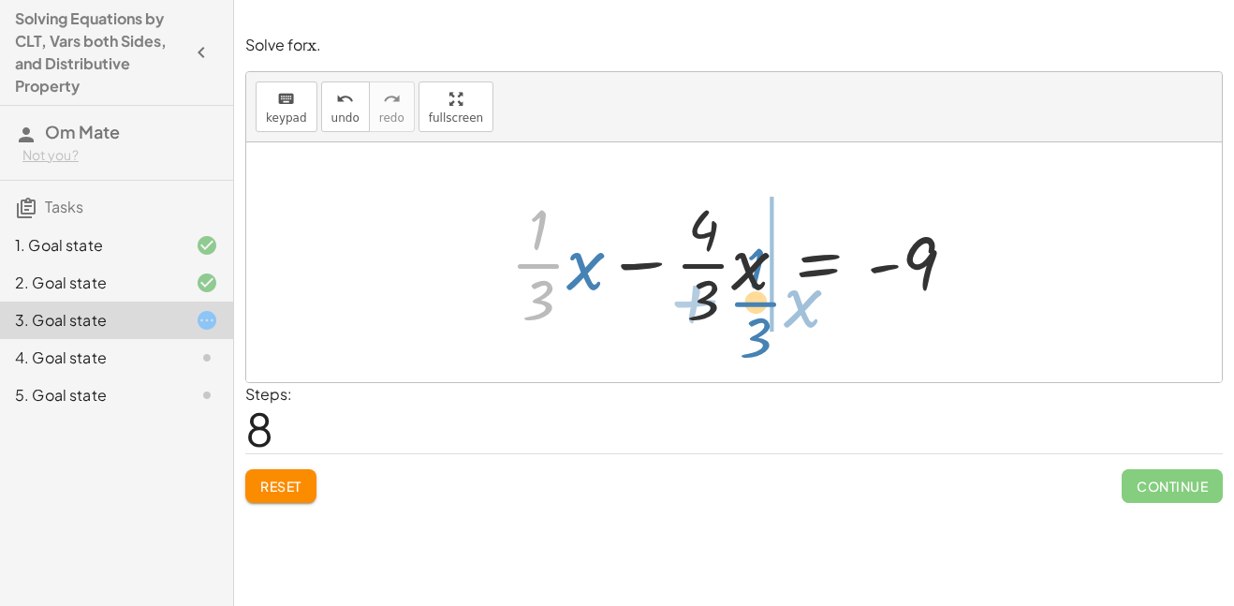
drag, startPoint x: 505, startPoint y: 265, endPoint x: 720, endPoint y: 300, distance: 218.2
click at [720, 300] on div at bounding box center [740, 262] width 479 height 144
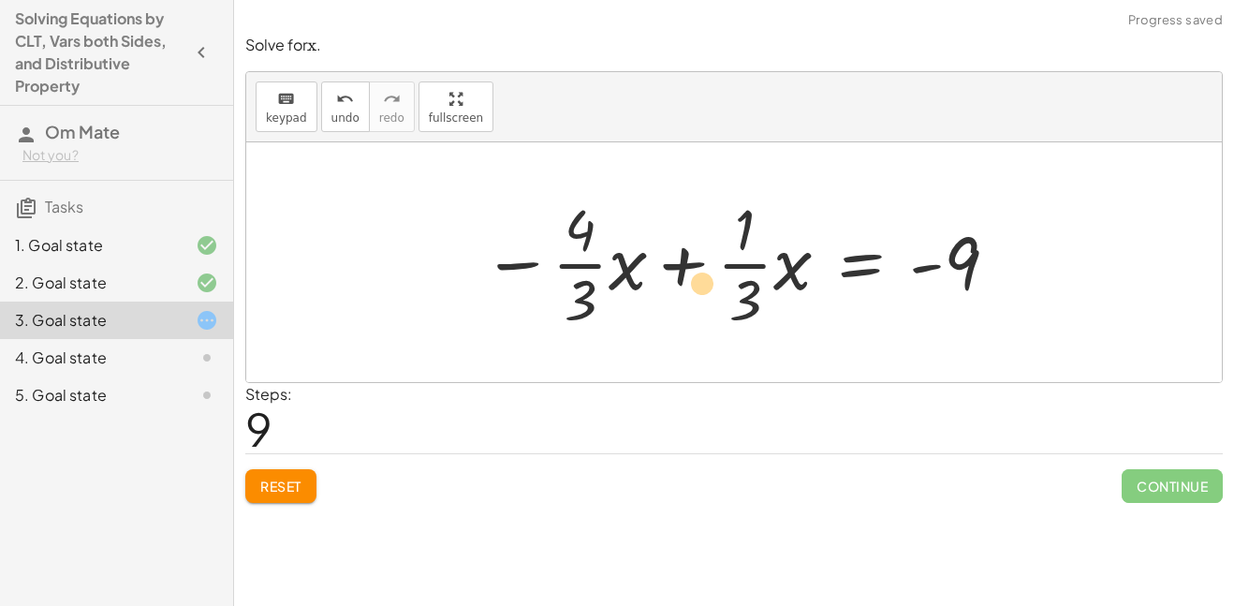
drag, startPoint x: 556, startPoint y: 271, endPoint x: 486, endPoint y: 314, distance: 82.4
click at [486, 314] on div at bounding box center [741, 262] width 536 height 144
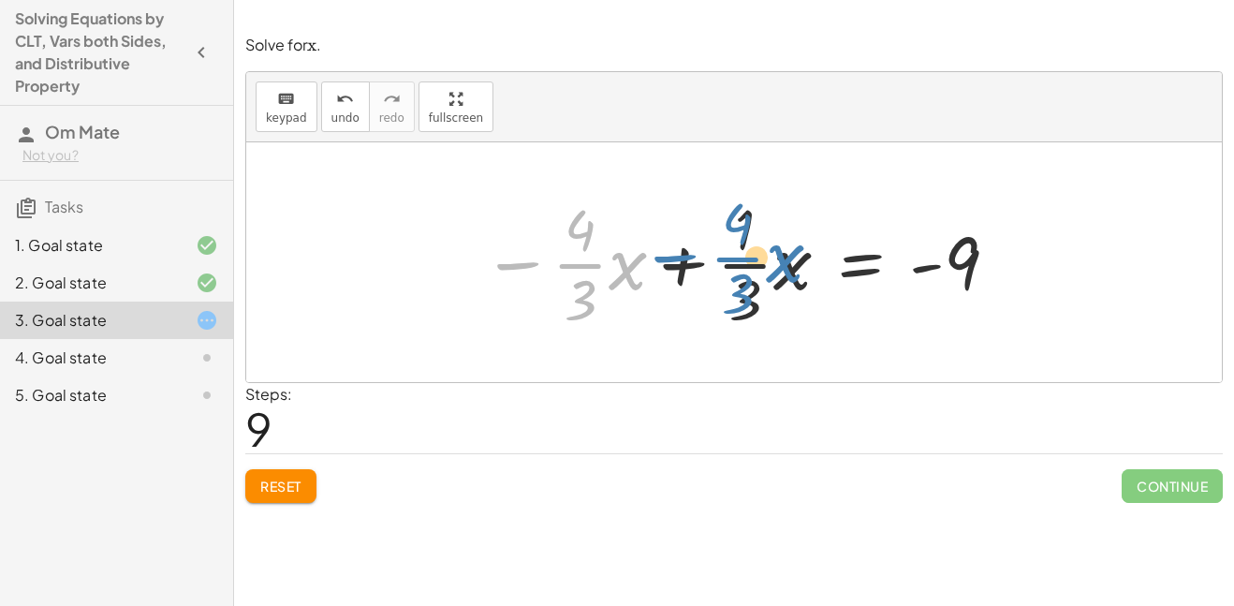
drag, startPoint x: 551, startPoint y: 264, endPoint x: 710, endPoint y: 256, distance: 158.4
click at [710, 256] on div at bounding box center [741, 262] width 536 height 144
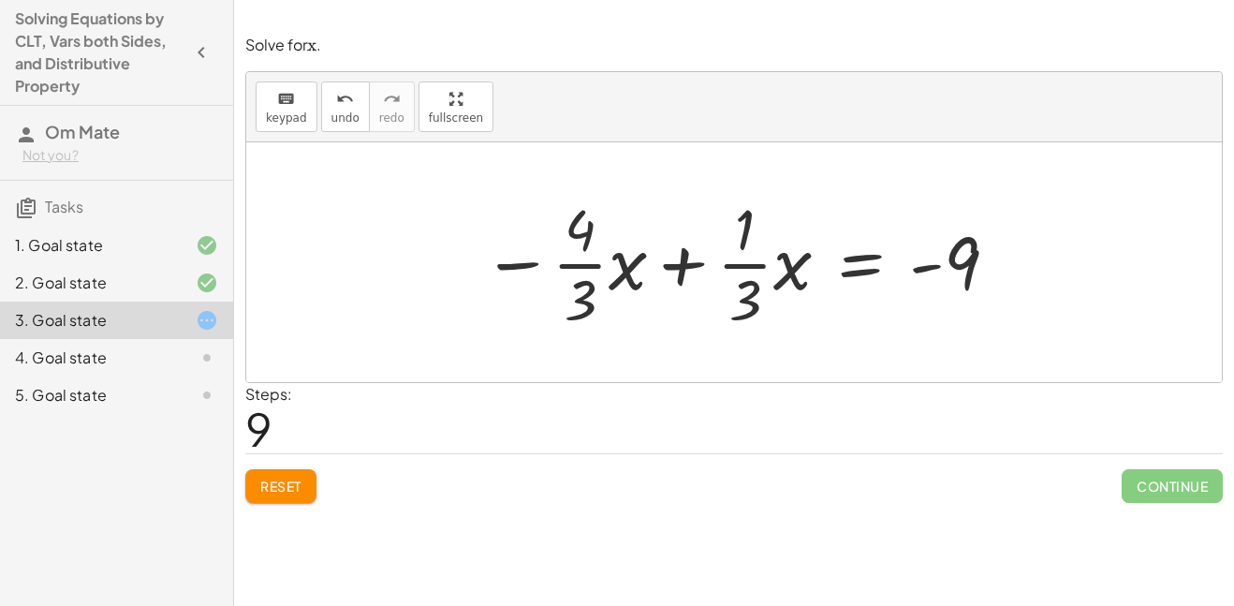
click at [327, 475] on div "Reset Continue" at bounding box center [733, 478] width 977 height 50
click at [309, 484] on button "Reset" at bounding box center [280, 486] width 71 height 34
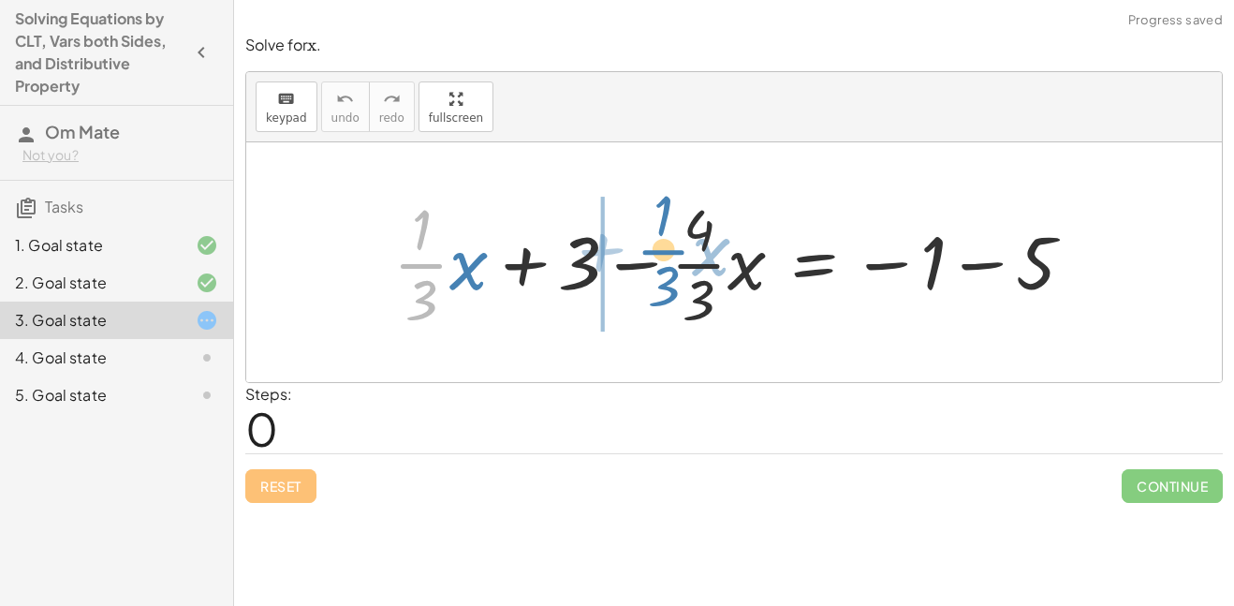
drag, startPoint x: 442, startPoint y: 272, endPoint x: 666, endPoint y: 264, distance: 223.9
click at [666, 264] on div at bounding box center [741, 262] width 714 height 144
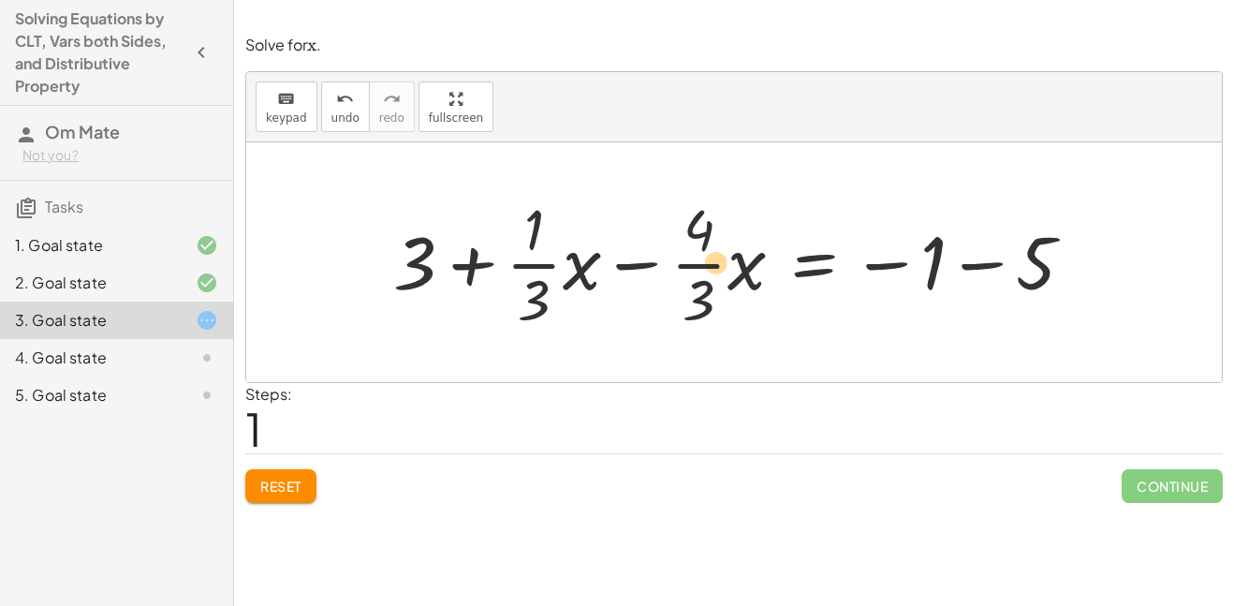
drag, startPoint x: 493, startPoint y: 265, endPoint x: 656, endPoint y: 264, distance: 162.9
click at [656, 264] on div at bounding box center [741, 262] width 714 height 144
click at [850, 283] on div at bounding box center [741, 262] width 714 height 144
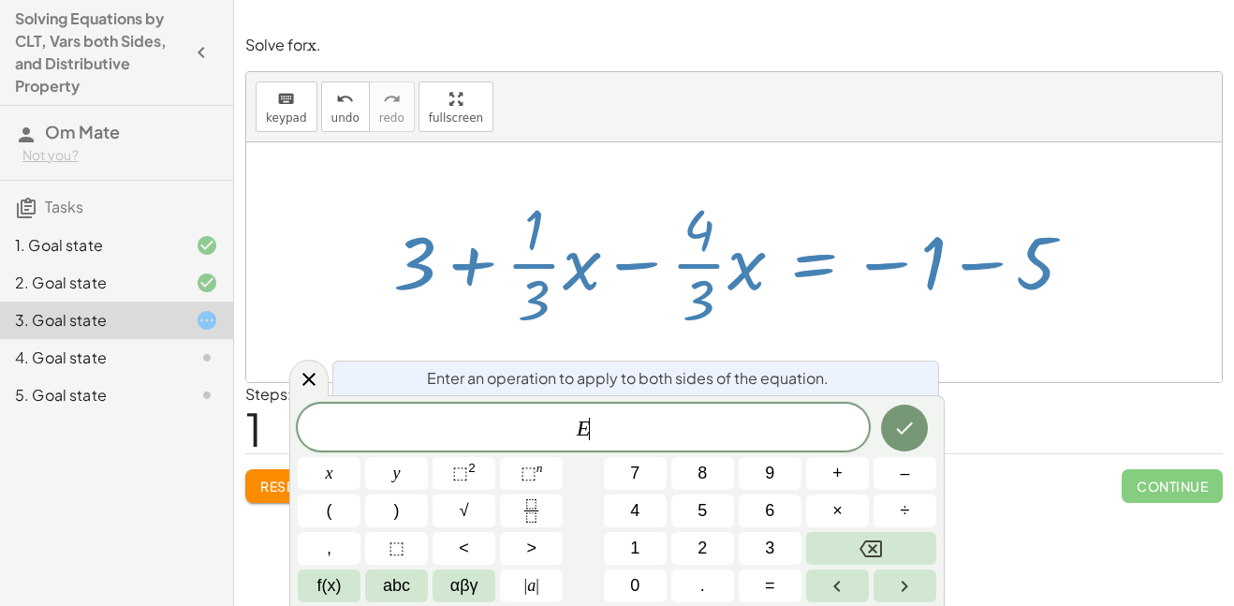
scroll to position [1, 0]
click at [871, 267] on div at bounding box center [741, 262] width 714 height 144
click at [622, 436] on span "E ​" at bounding box center [583, 429] width 571 height 26
click at [897, 428] on icon "Done" at bounding box center [904, 428] width 22 height 22
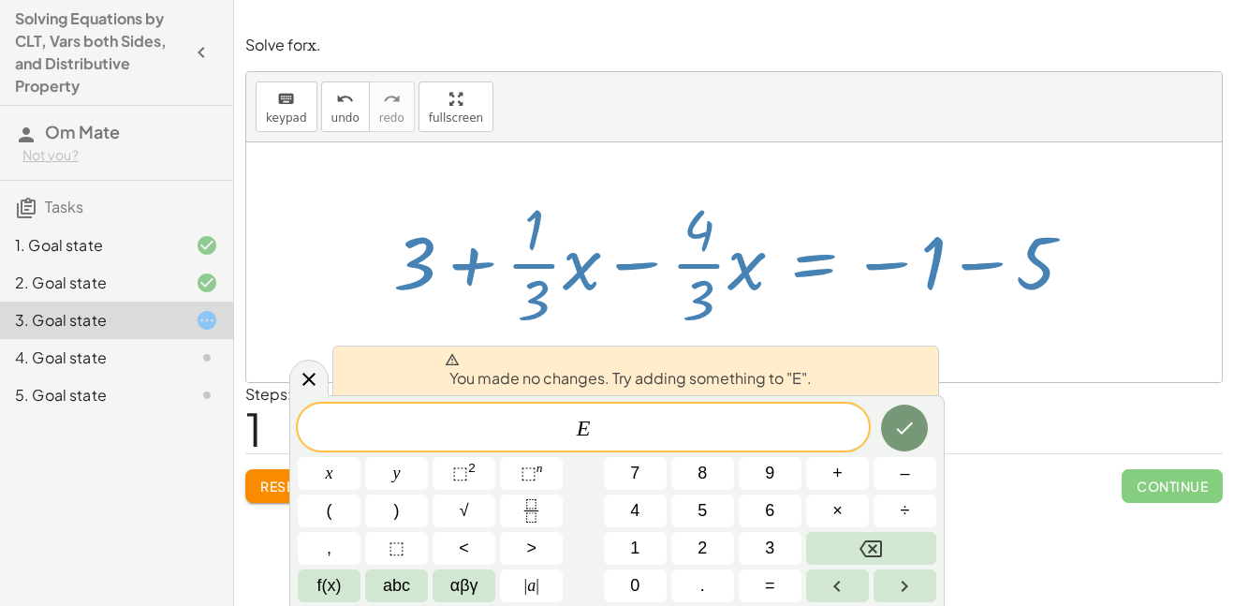
click at [925, 360] on div "You made no changes. Try adding something to "E"." at bounding box center [635, 370] width 607 height 50
click at [975, 336] on div "+ · · 1 · 3 · x + 3 − · · 4 · 3 · x = − 1 − 5 + · · 1 · 3 · x + 3 − · · 4 · 3 ·…" at bounding box center [734, 262] width 738 height 154
click at [597, 416] on span "E" at bounding box center [583, 429] width 571 height 26
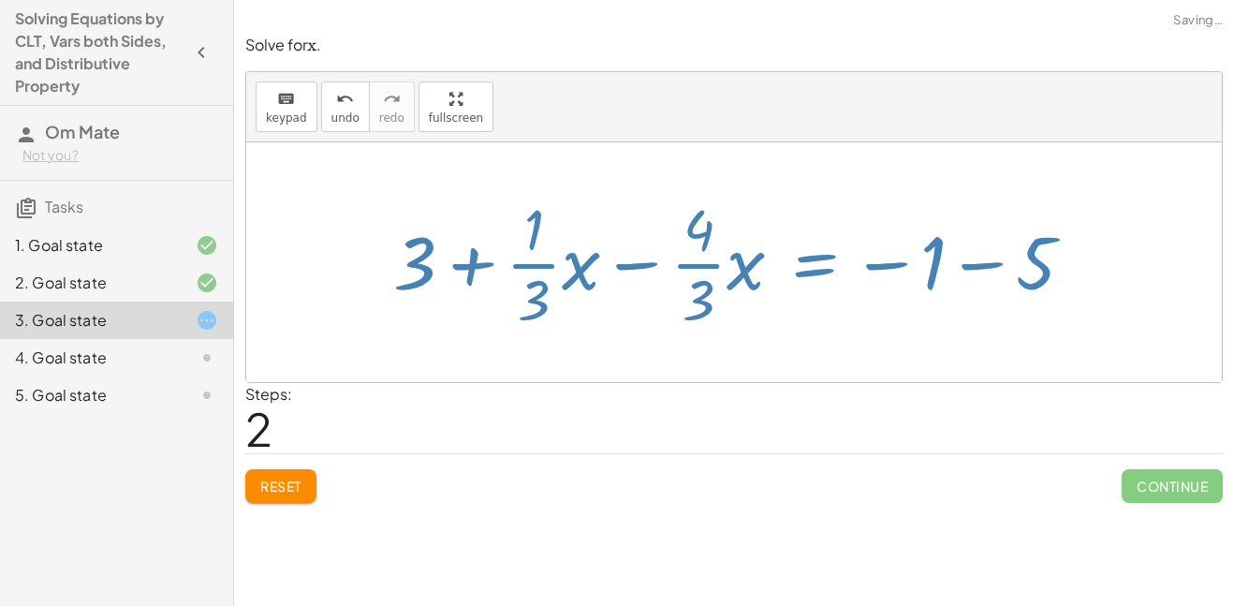
scroll to position [0, 0]
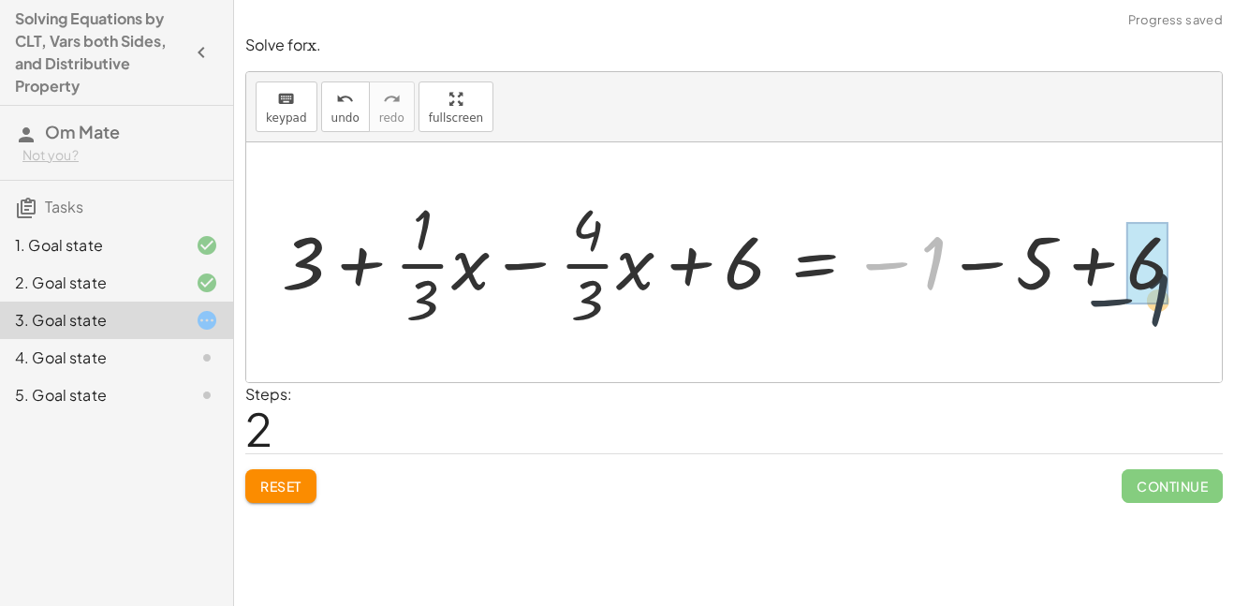
drag, startPoint x: 933, startPoint y: 282, endPoint x: 1078, endPoint y: 296, distance: 145.8
click at [1078, 296] on div at bounding box center [741, 262] width 938 height 144
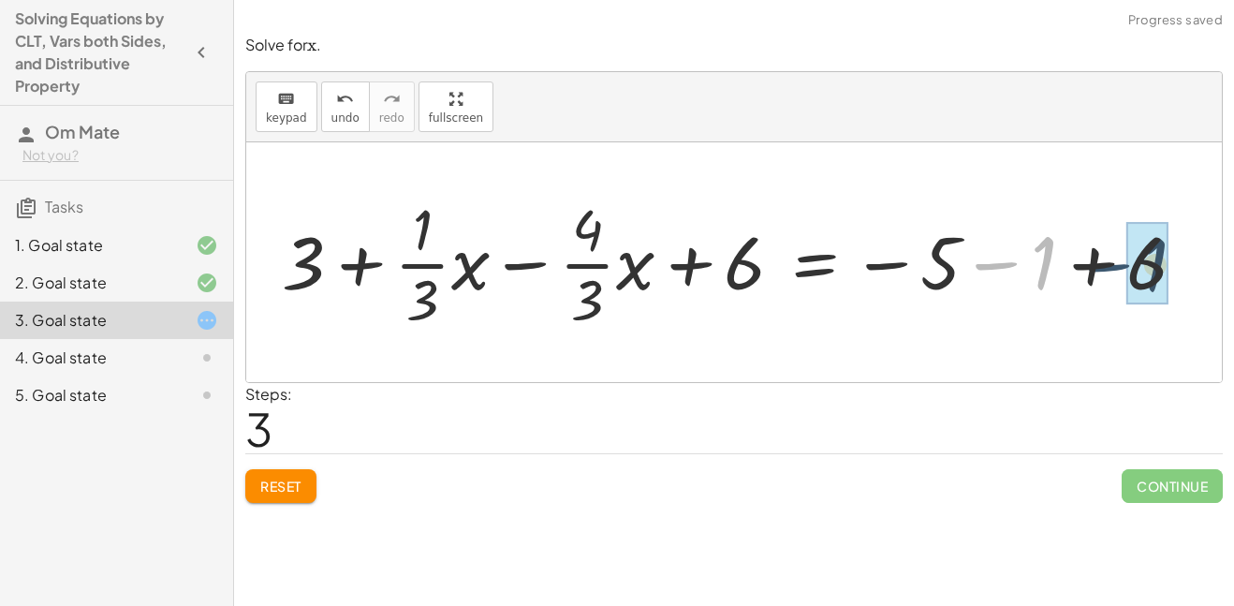
drag, startPoint x: 970, startPoint y: 282, endPoint x: 1075, endPoint y: 282, distance: 105.8
click at [1075, 282] on div at bounding box center [741, 262] width 938 height 144
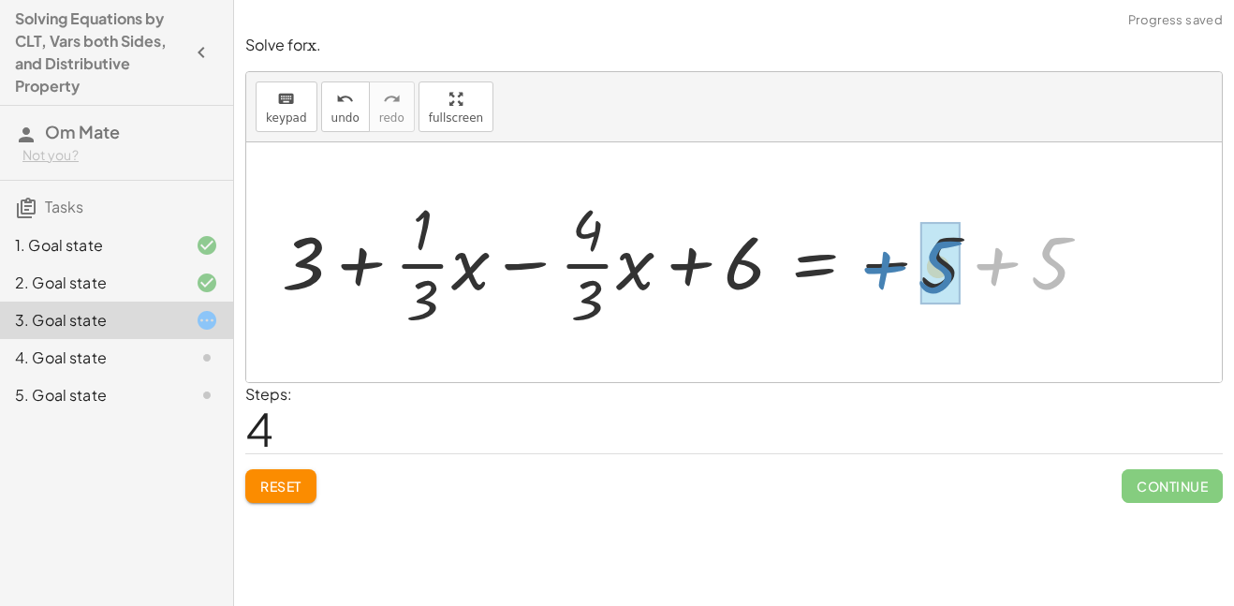
drag, startPoint x: 1077, startPoint y: 280, endPoint x: 994, endPoint y: 286, distance: 83.6
click at [994, 286] on div at bounding box center [692, 262] width 841 height 144
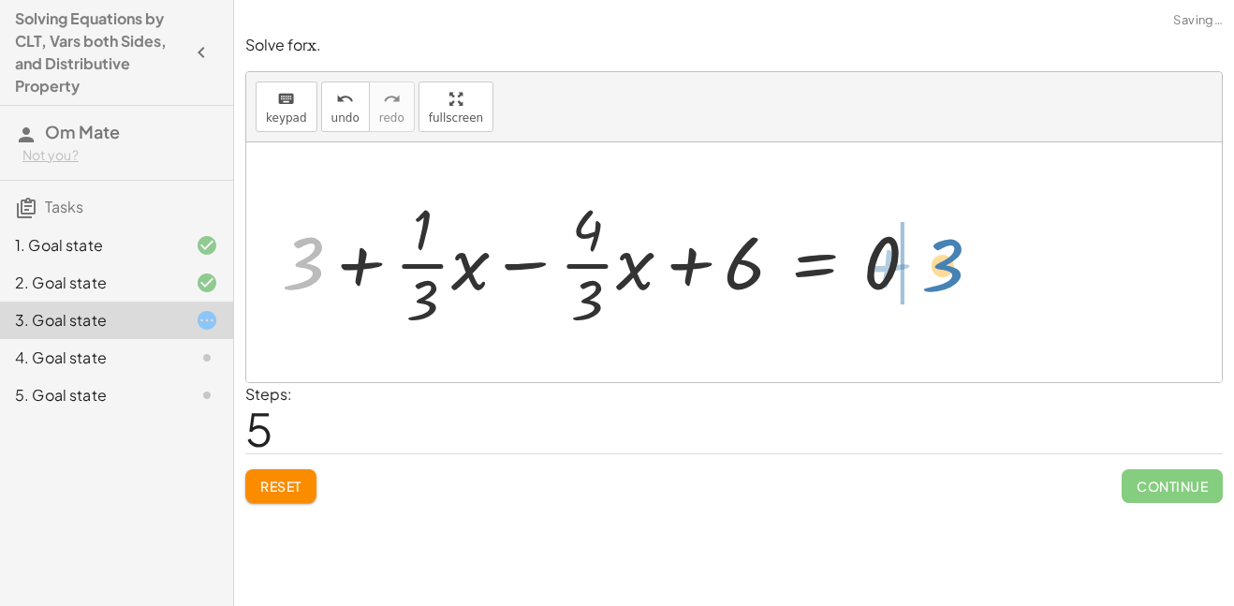
drag, startPoint x: 322, startPoint y: 278, endPoint x: 916, endPoint y: 293, distance: 594.6
click at [916, 293] on div at bounding box center [607, 262] width 670 height 144
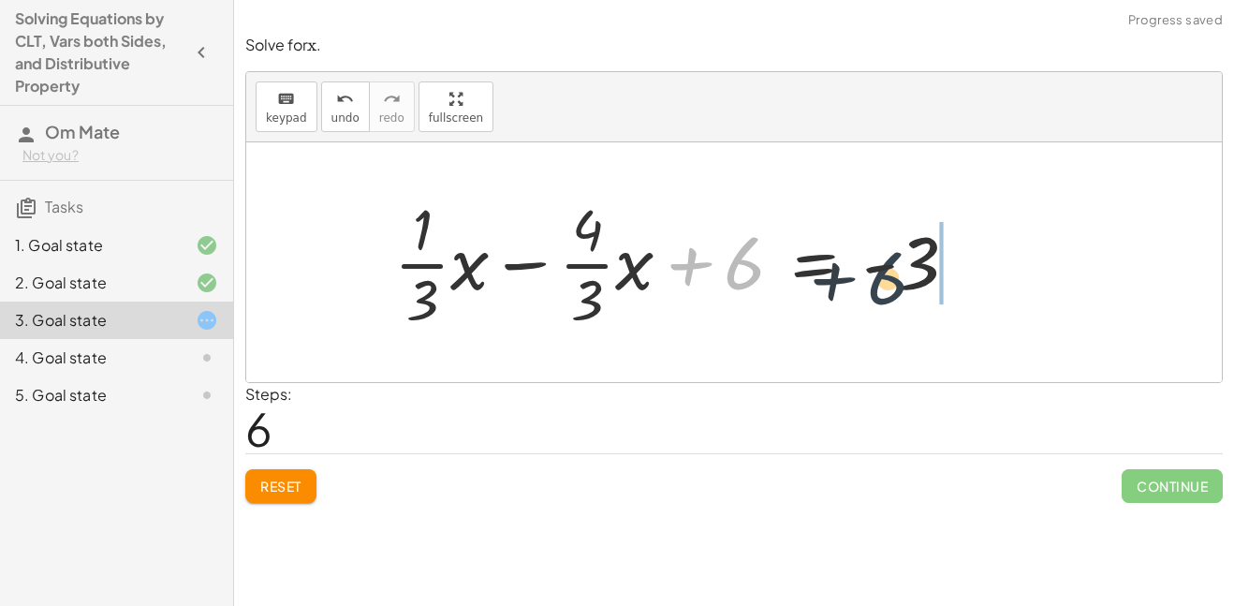
drag, startPoint x: 744, startPoint y: 263, endPoint x: 918, endPoint y: 279, distance: 174.8
click at [918, 279] on div at bounding box center [683, 262] width 597 height 144
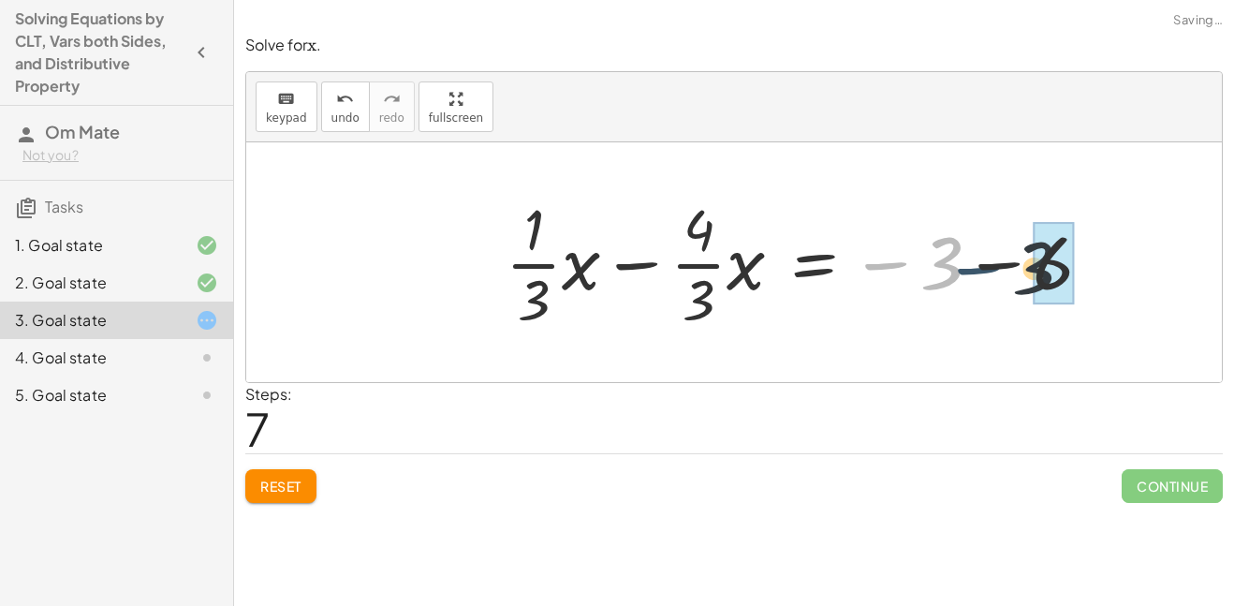
drag, startPoint x: 914, startPoint y: 276, endPoint x: 1017, endPoint y: 280, distance: 104.0
click at [1017, 280] on div at bounding box center [806, 262] width 620 height 144
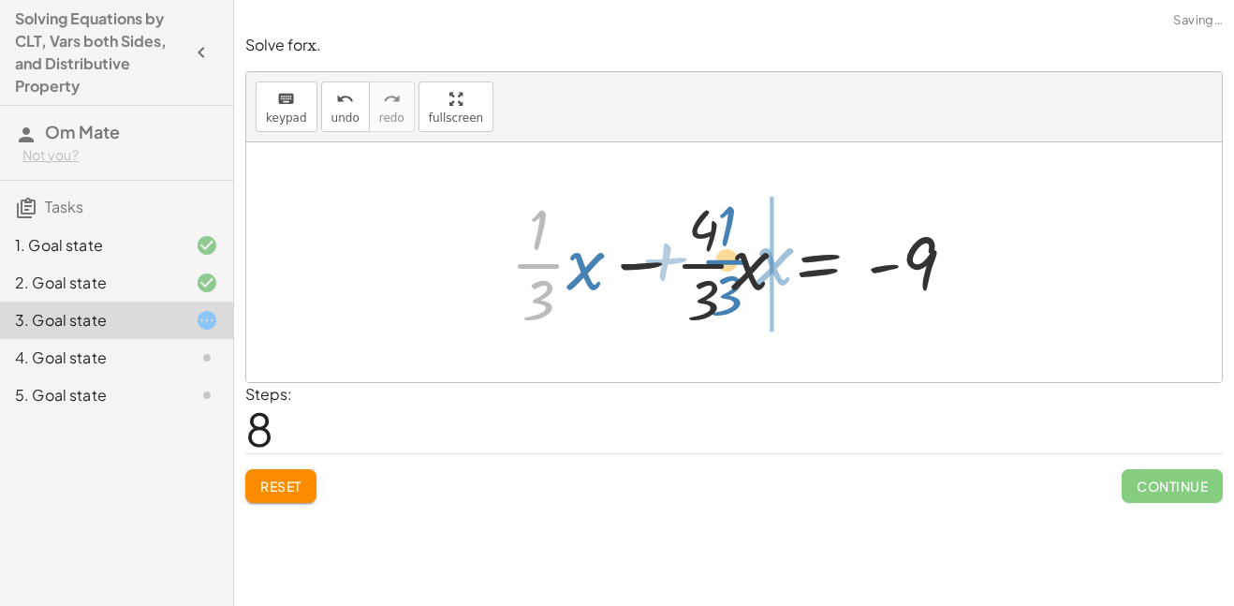
drag, startPoint x: 516, startPoint y: 262, endPoint x: 718, endPoint y: 258, distance: 202.2
click at [718, 258] on div at bounding box center [740, 262] width 479 height 144
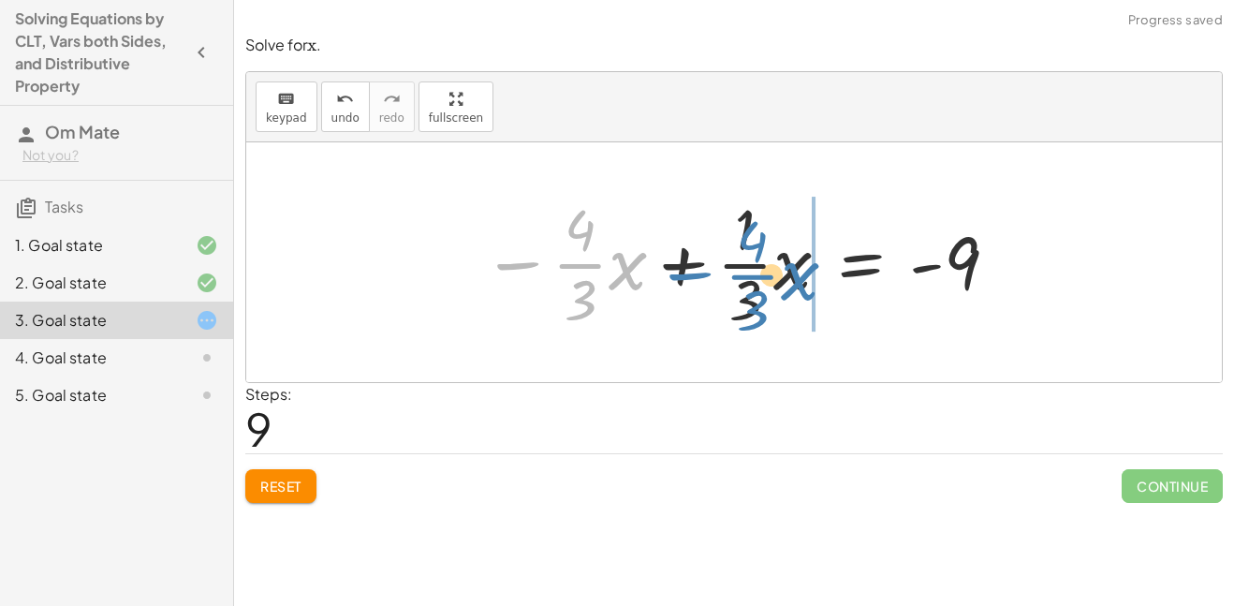
drag, startPoint x: 531, startPoint y: 292, endPoint x: 688, endPoint y: 300, distance: 157.4
click at [688, 300] on div at bounding box center [741, 262] width 536 height 144
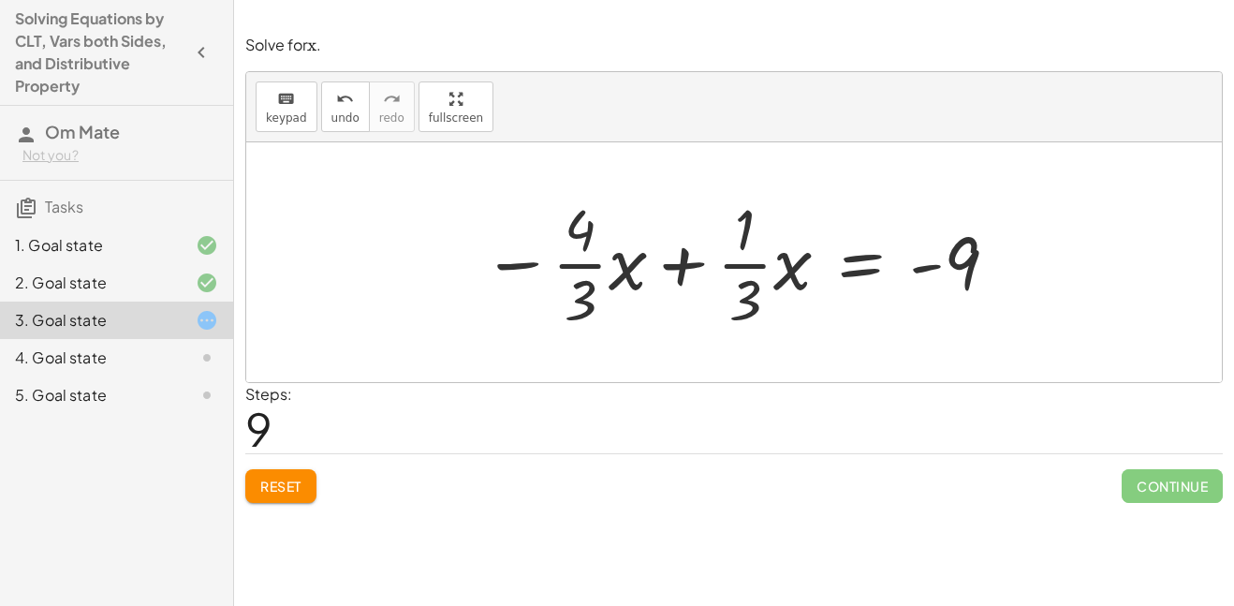
click at [299, 490] on span "Reset" at bounding box center [280, 485] width 41 height 17
